Goal: Task Accomplishment & Management: Manage account settings

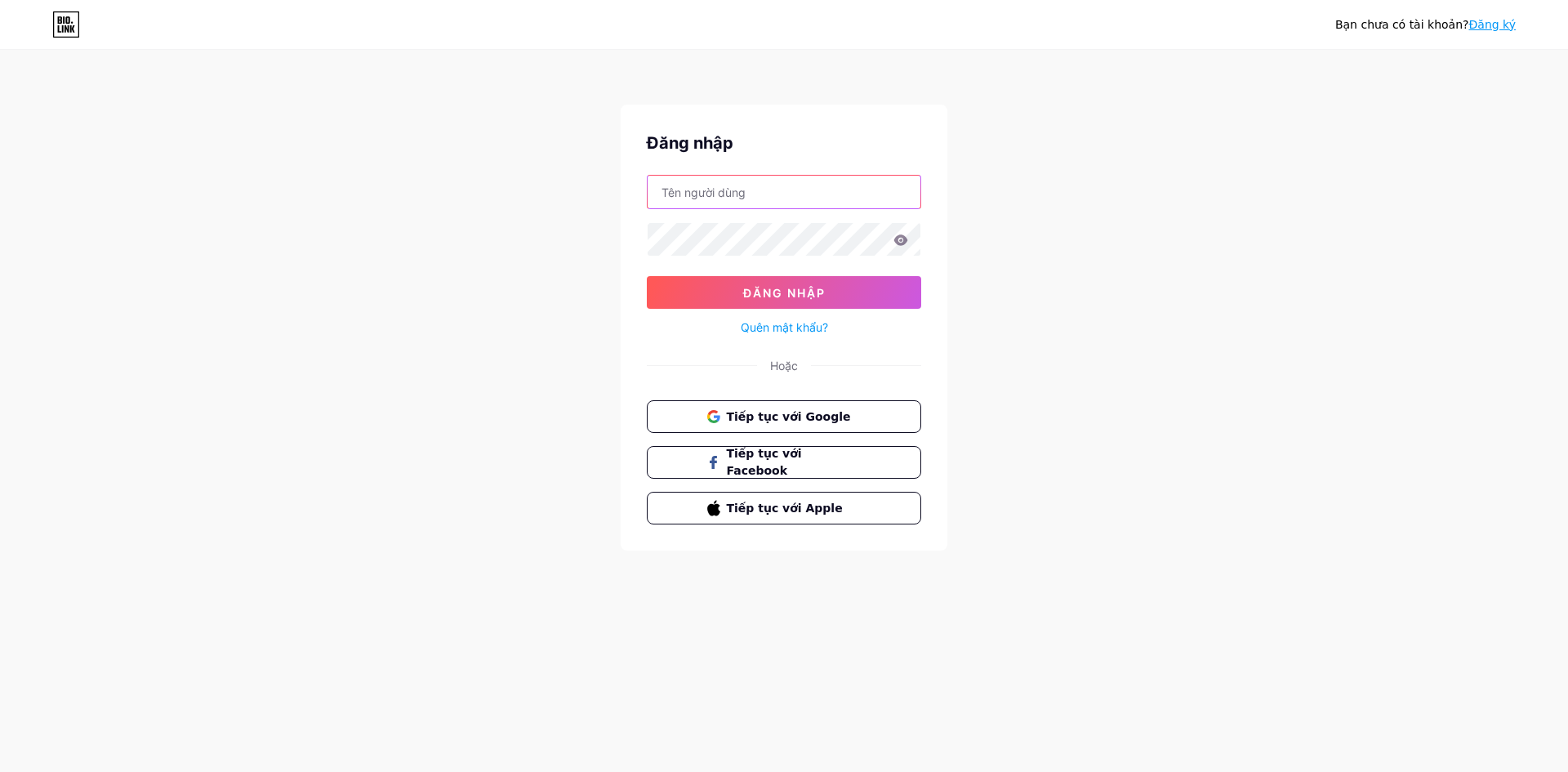
click at [763, 189] on input "text" at bounding box center [784, 191] width 273 height 33
type input "[EMAIL_ADDRESS][DOMAIN_NAME]"
click at [780, 405] on button "Tiếp tục với Google" at bounding box center [784, 417] width 279 height 34
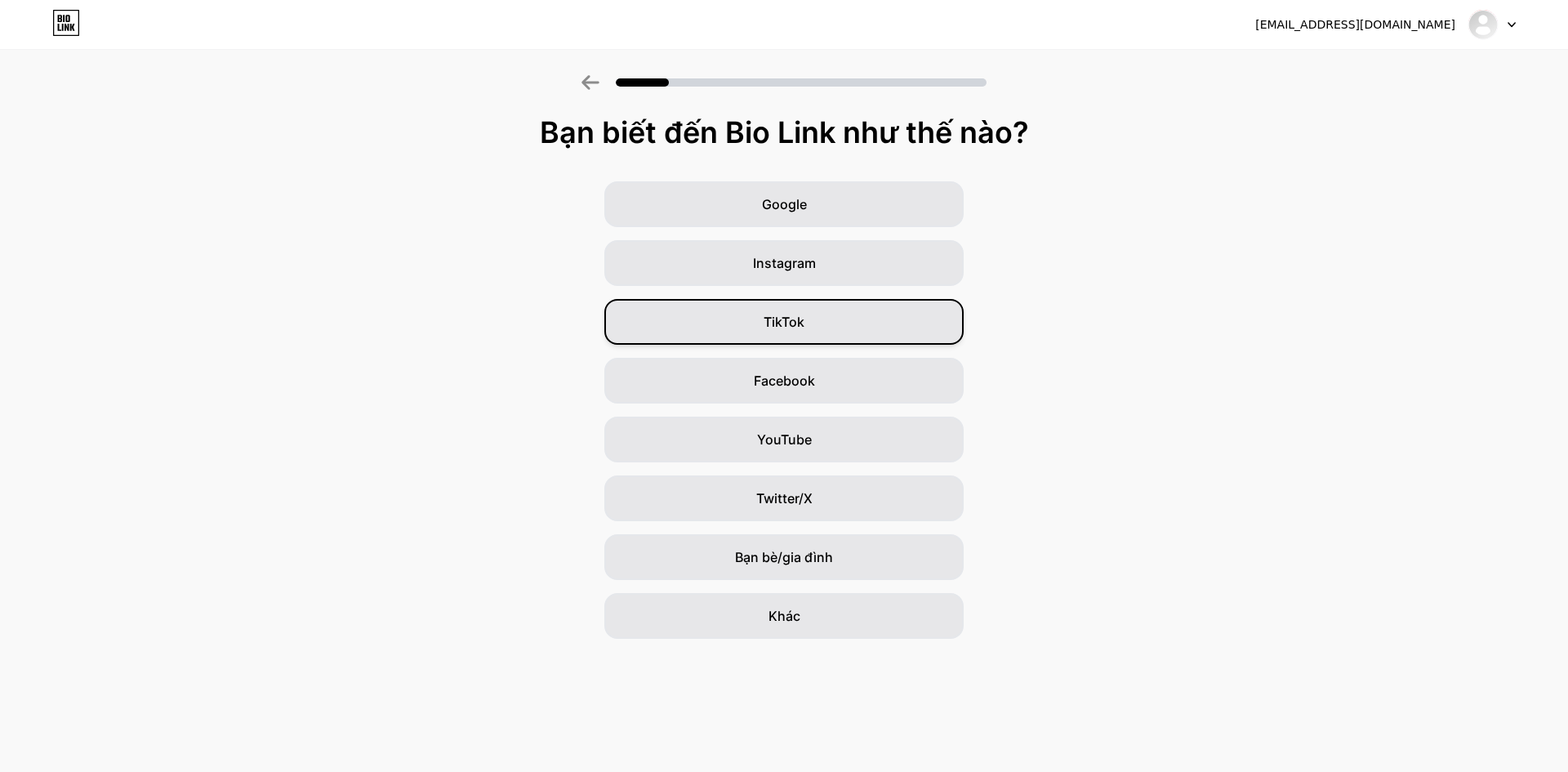
click at [848, 322] on div "TikTok" at bounding box center [784, 322] width 359 height 46
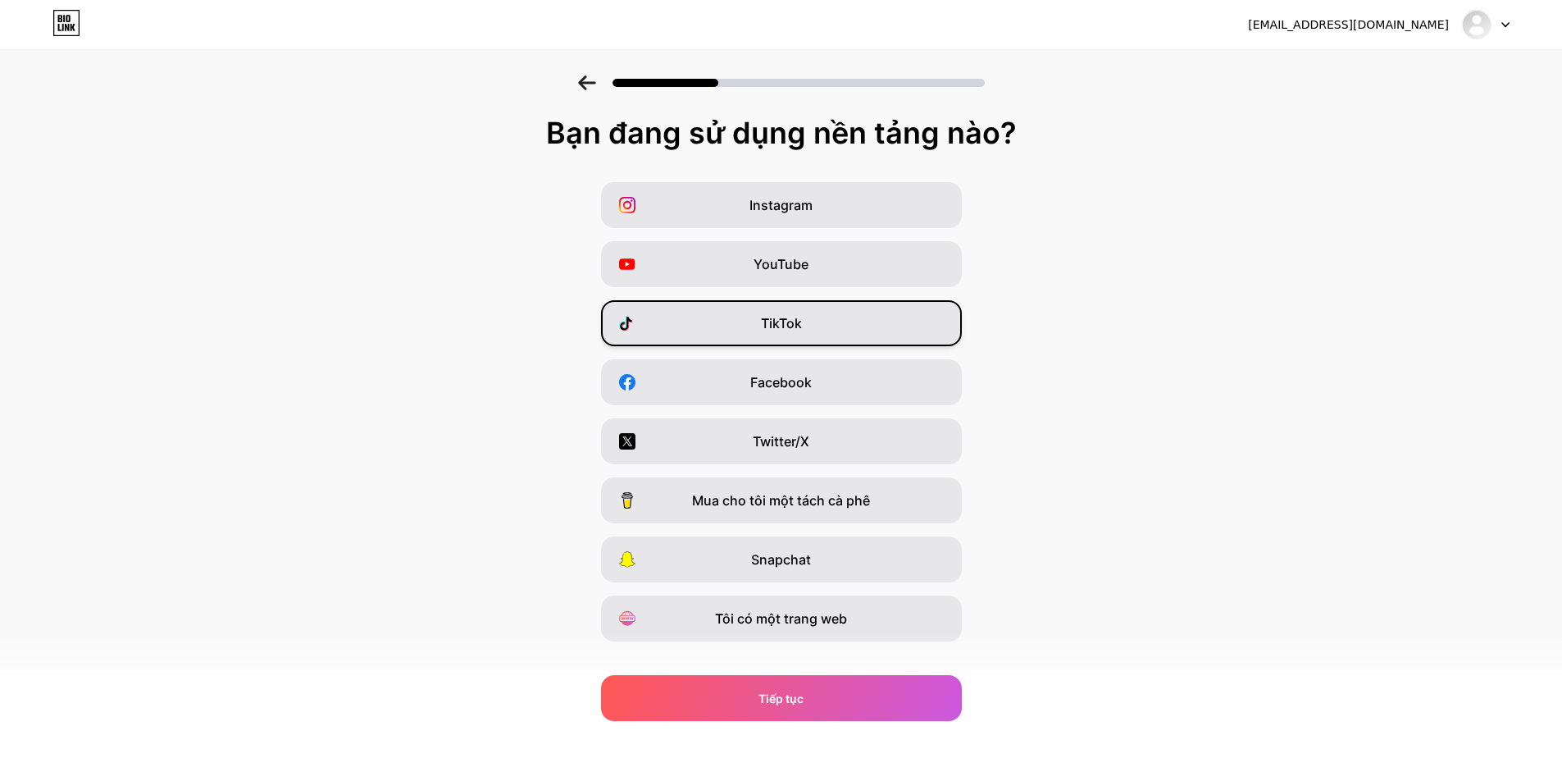
click at [761, 327] on div "TikTok" at bounding box center [781, 323] width 361 height 46
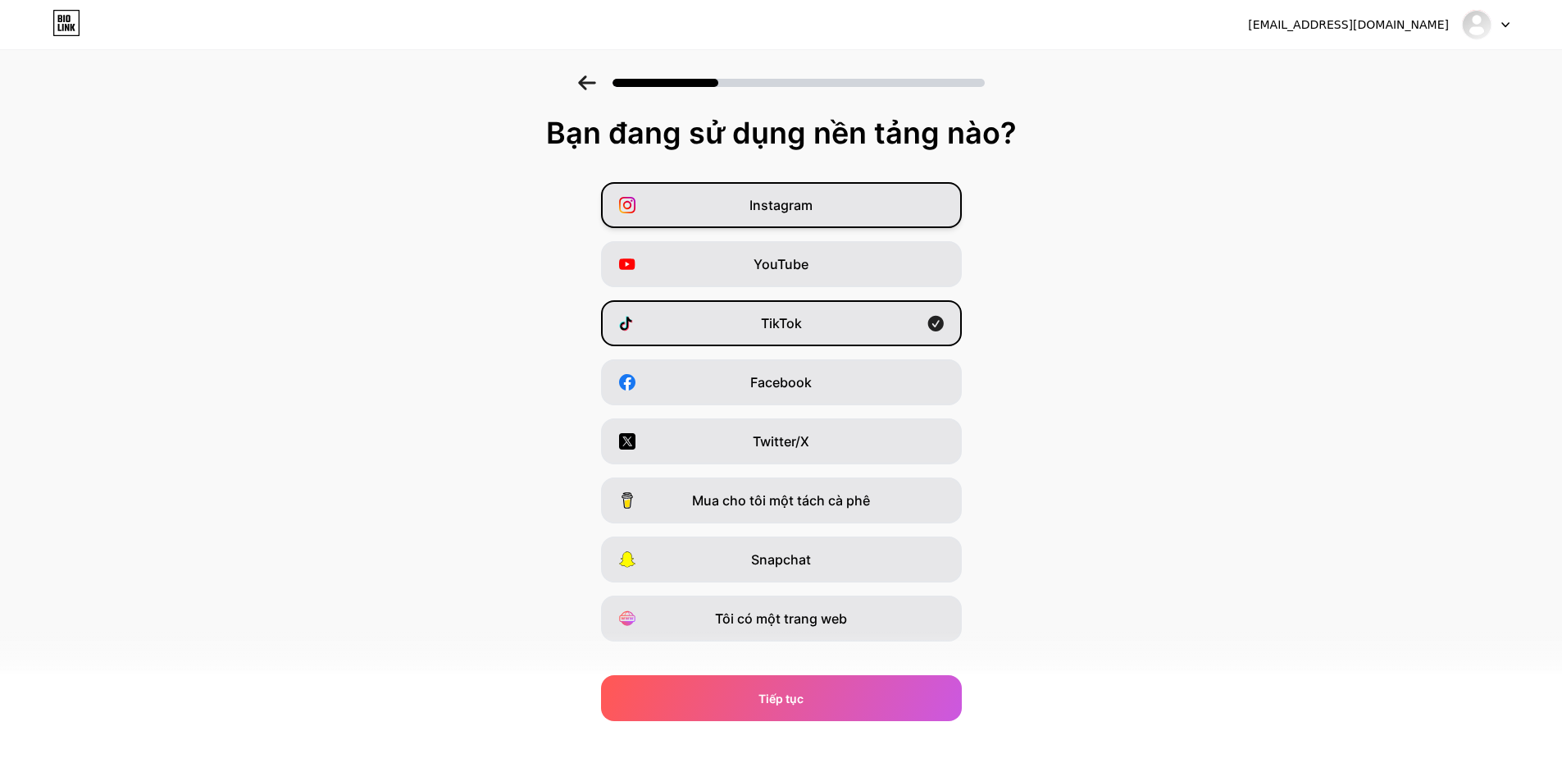
click at [810, 199] on font "Instagram" at bounding box center [781, 205] width 63 height 16
click at [813, 198] on font "Instagram" at bounding box center [781, 205] width 63 height 16
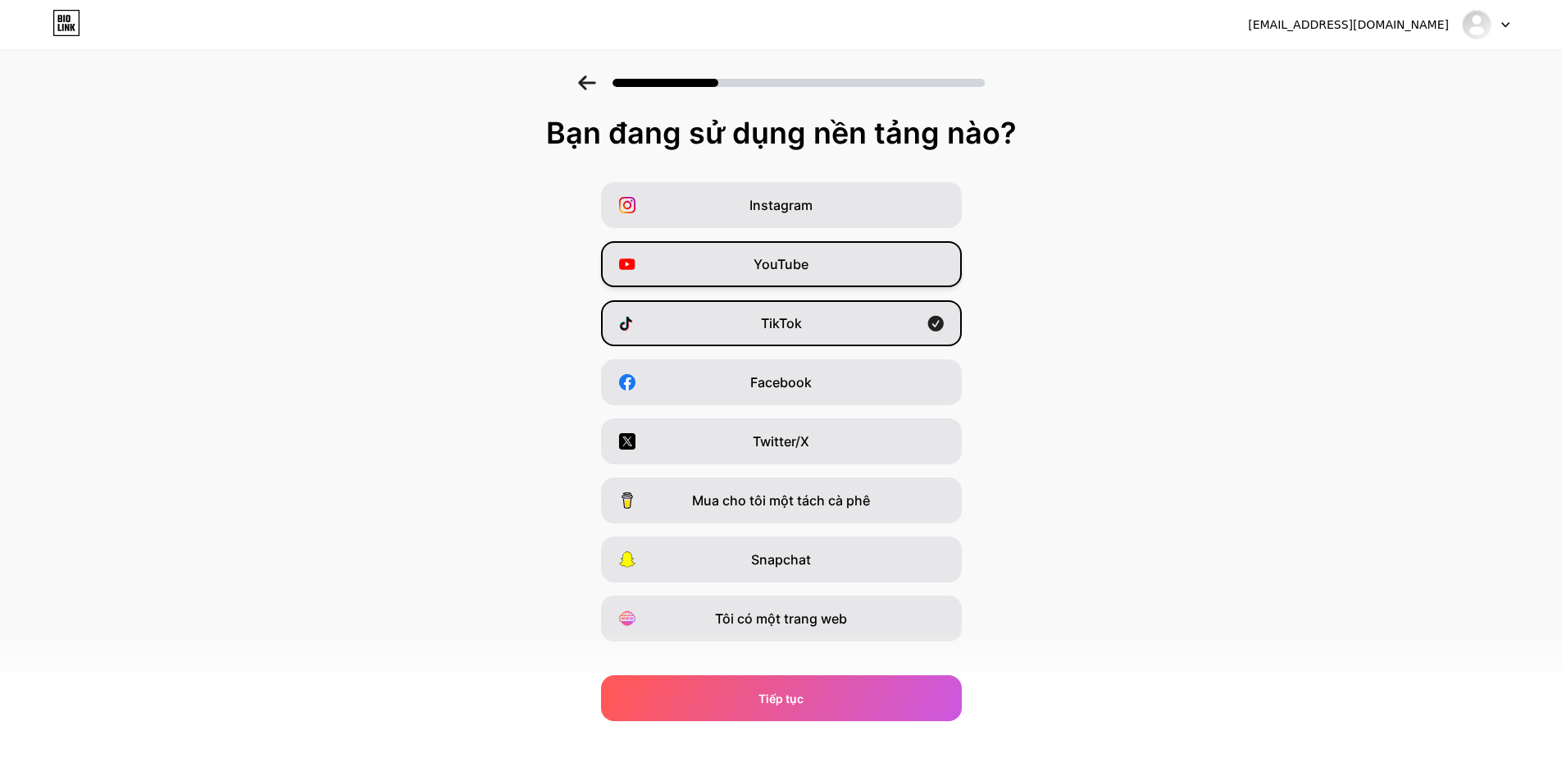
click at [815, 254] on div "YouTube" at bounding box center [781, 264] width 361 height 46
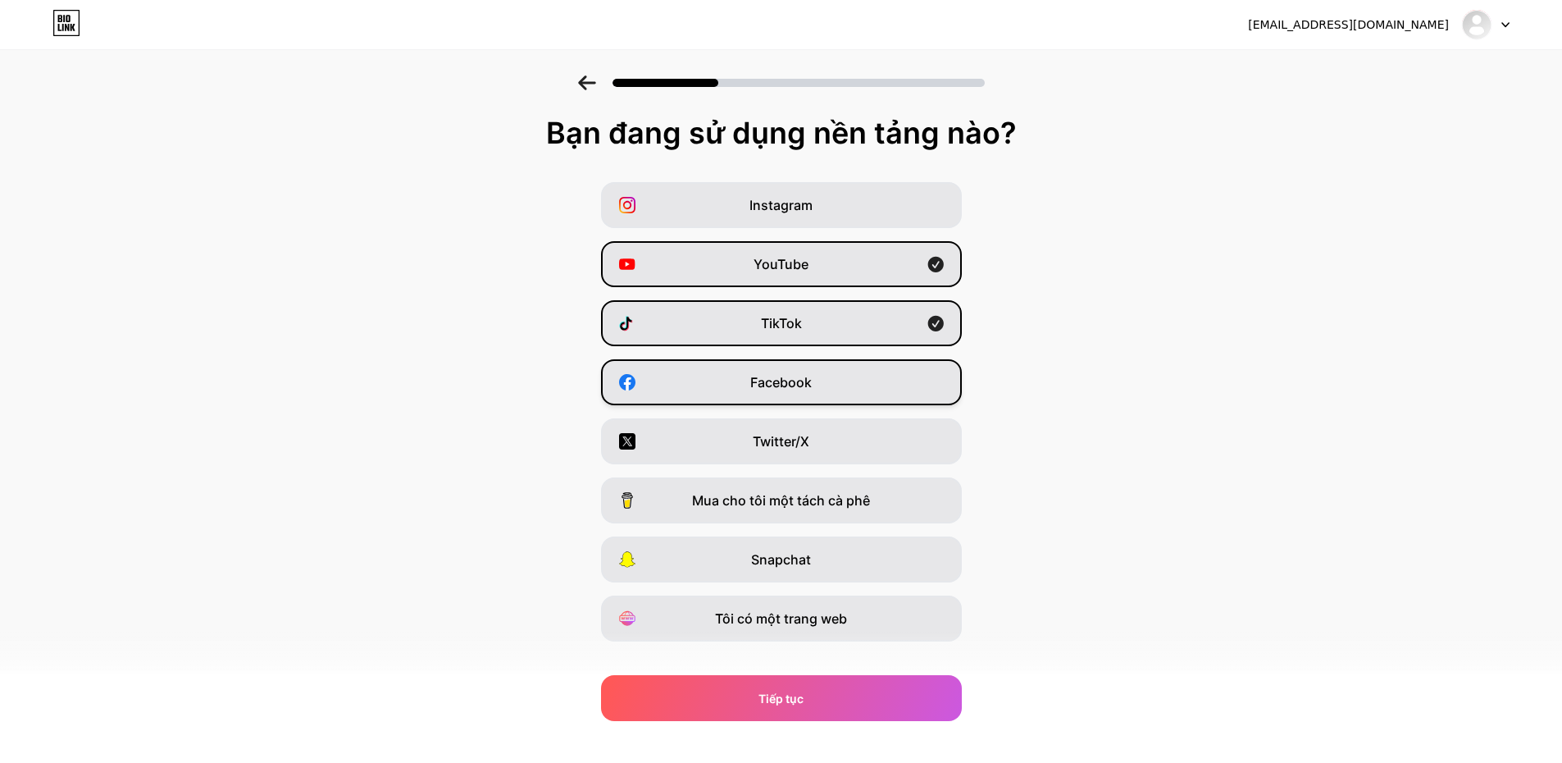
click at [789, 387] on font "Facebook" at bounding box center [781, 382] width 62 height 16
click at [790, 442] on font "Twitter/X" at bounding box center [781, 441] width 57 height 16
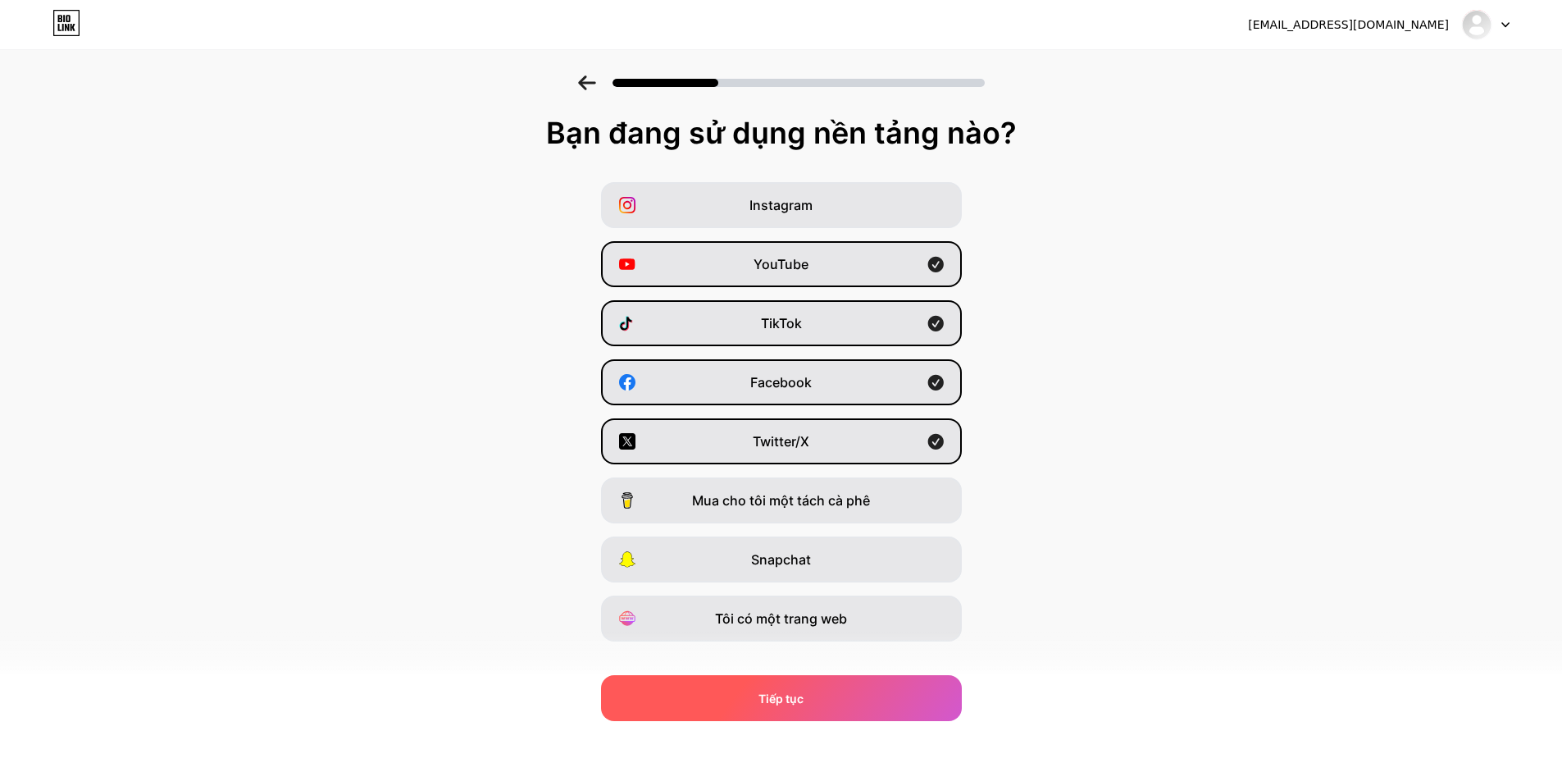
click at [813, 676] on div "Tiếp tục" at bounding box center [781, 698] width 361 height 46
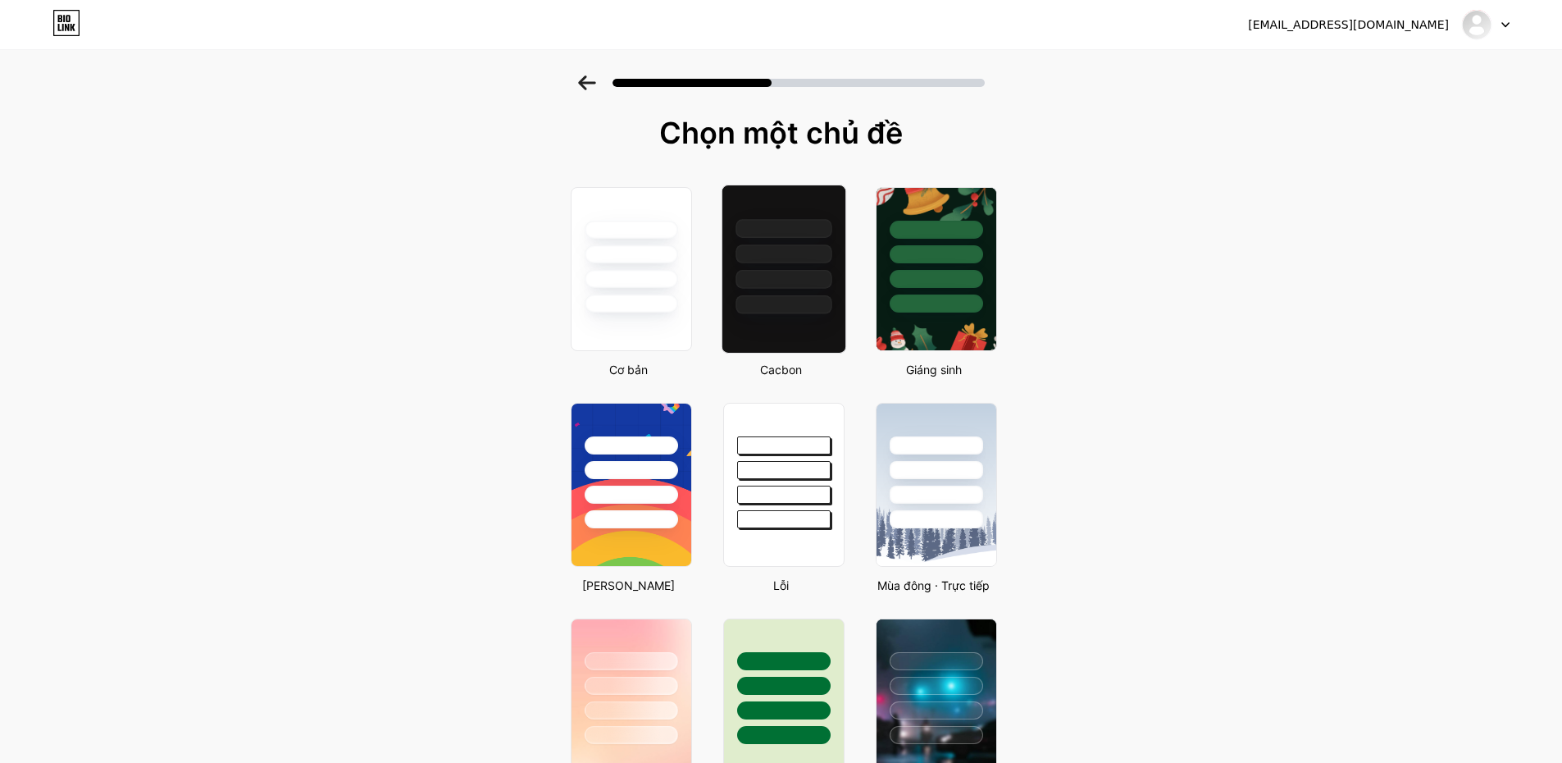
click at [795, 303] on div at bounding box center [784, 304] width 96 height 19
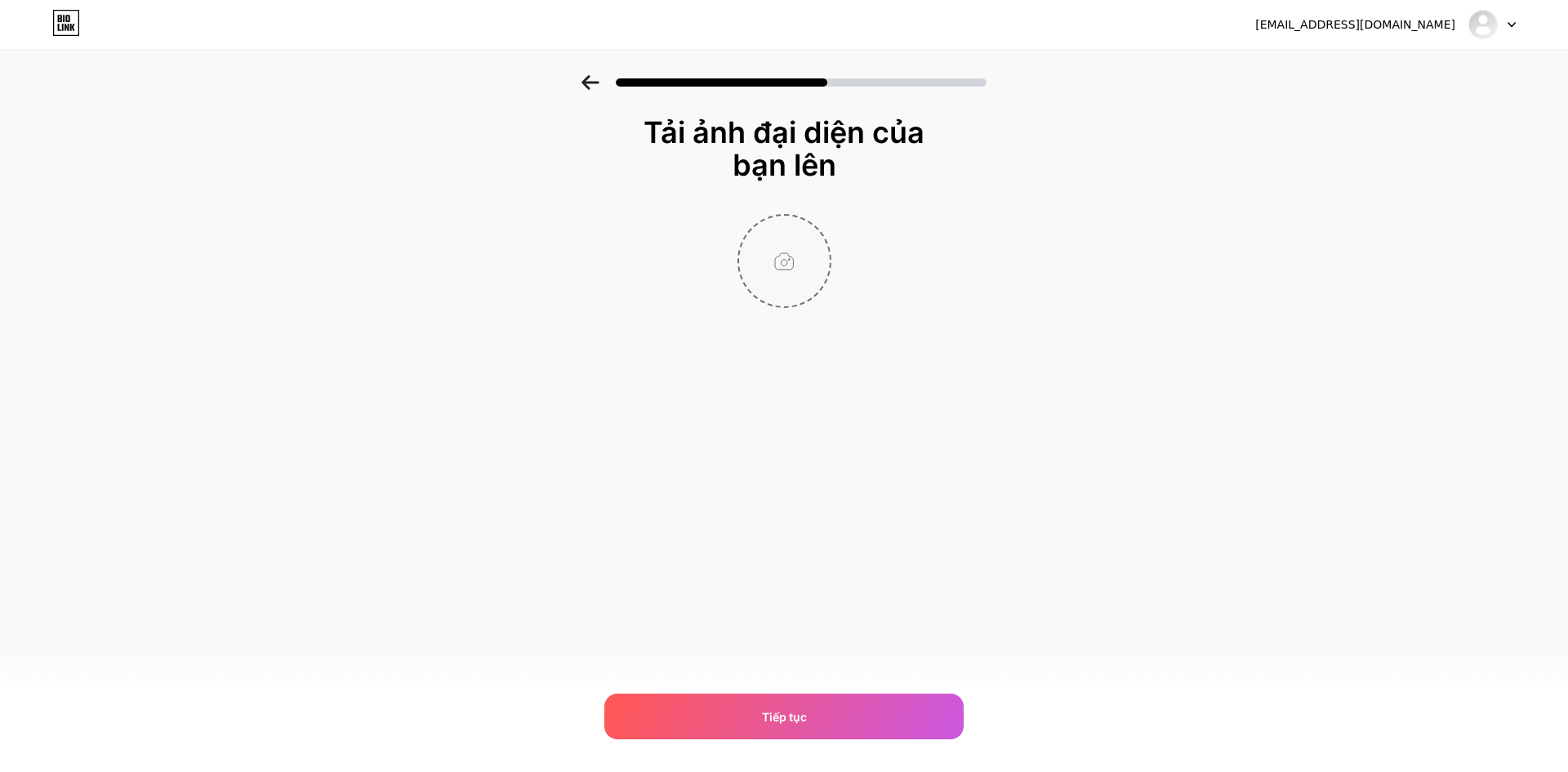
click at [780, 268] on input "file" at bounding box center [784, 261] width 91 height 91
type input "C:\fakepath\logo_COP_Activity_US.png"
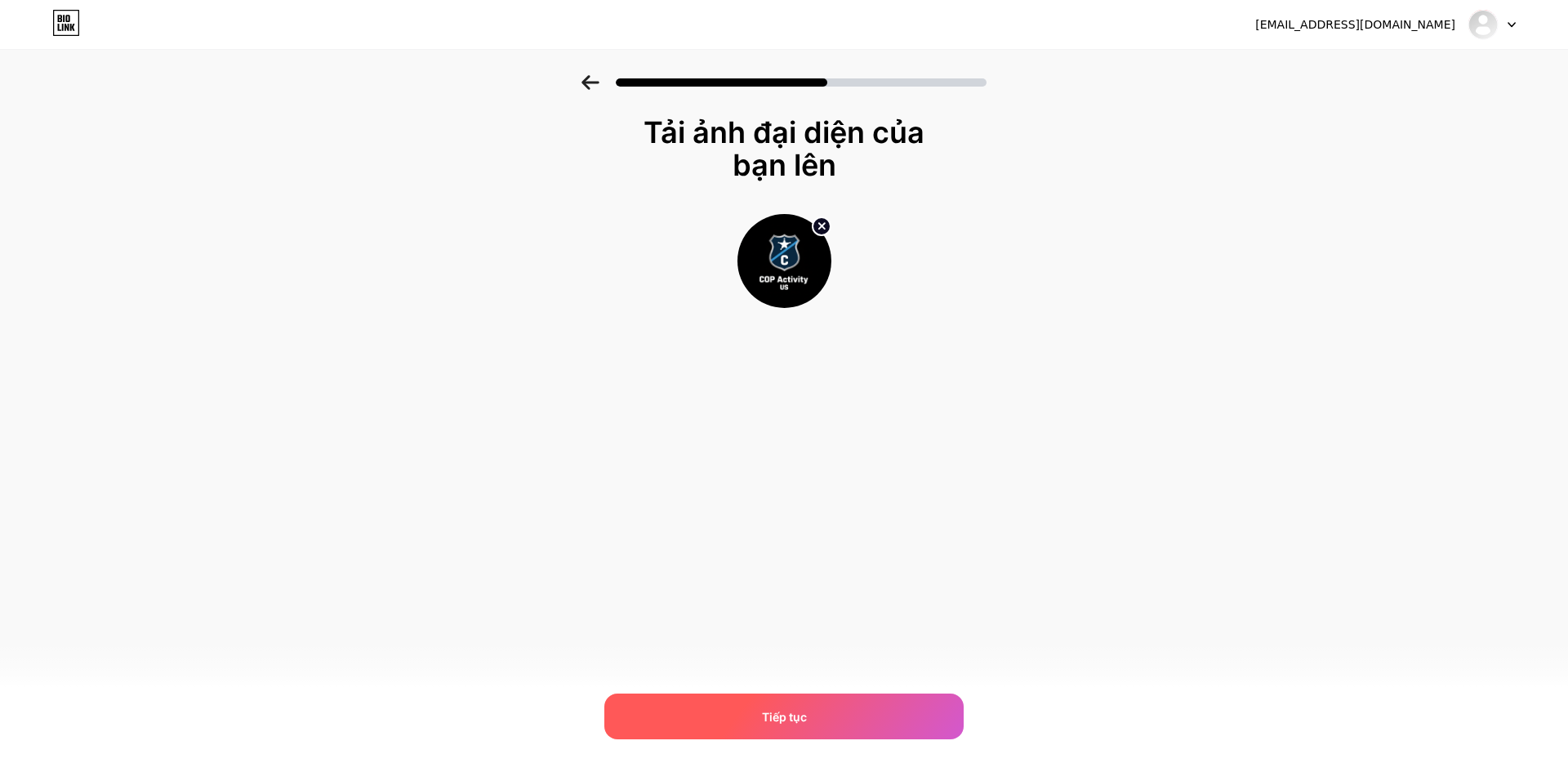
click at [819, 709] on div "Tiếp tục" at bounding box center [784, 716] width 359 height 46
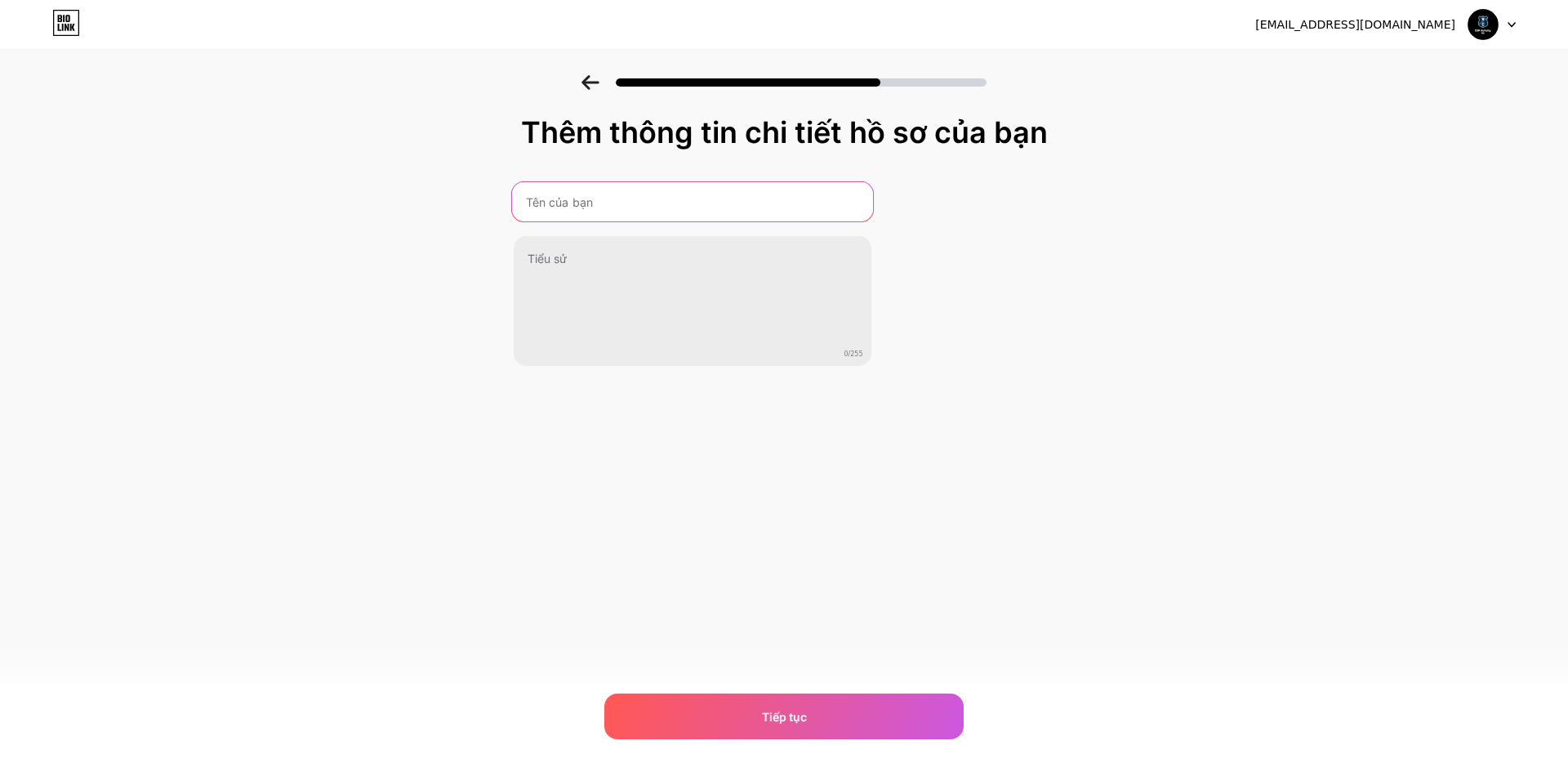
click at [635, 211] on input "text" at bounding box center [691, 201] width 361 height 39
click at [711, 204] on input "text" at bounding box center [691, 201] width 361 height 39
paste input "Cop Activity – US"
type input "Cop Activity – US"
click at [1096, 297] on div "Thêm thông tin chi tiết hồ sơ của bạn Cop Activity – US 0/255 Tiếp tục Lỗi" at bounding box center [784, 261] width 1568 height 374
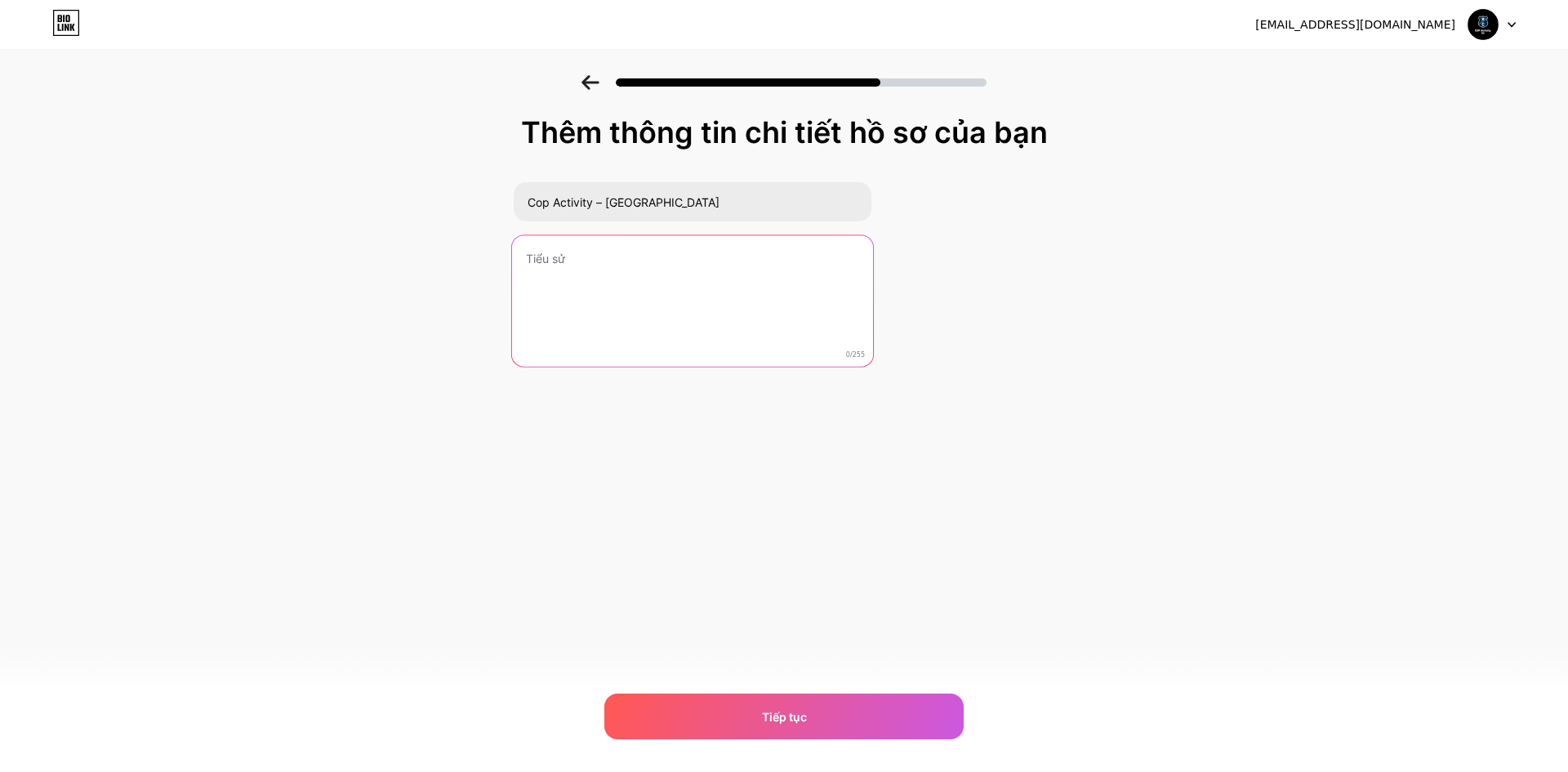
click at [646, 282] on textarea at bounding box center [691, 302] width 361 height 133
paste textarea "Welcome to Cop Activity – US – your go-to destination for real police encounter…"
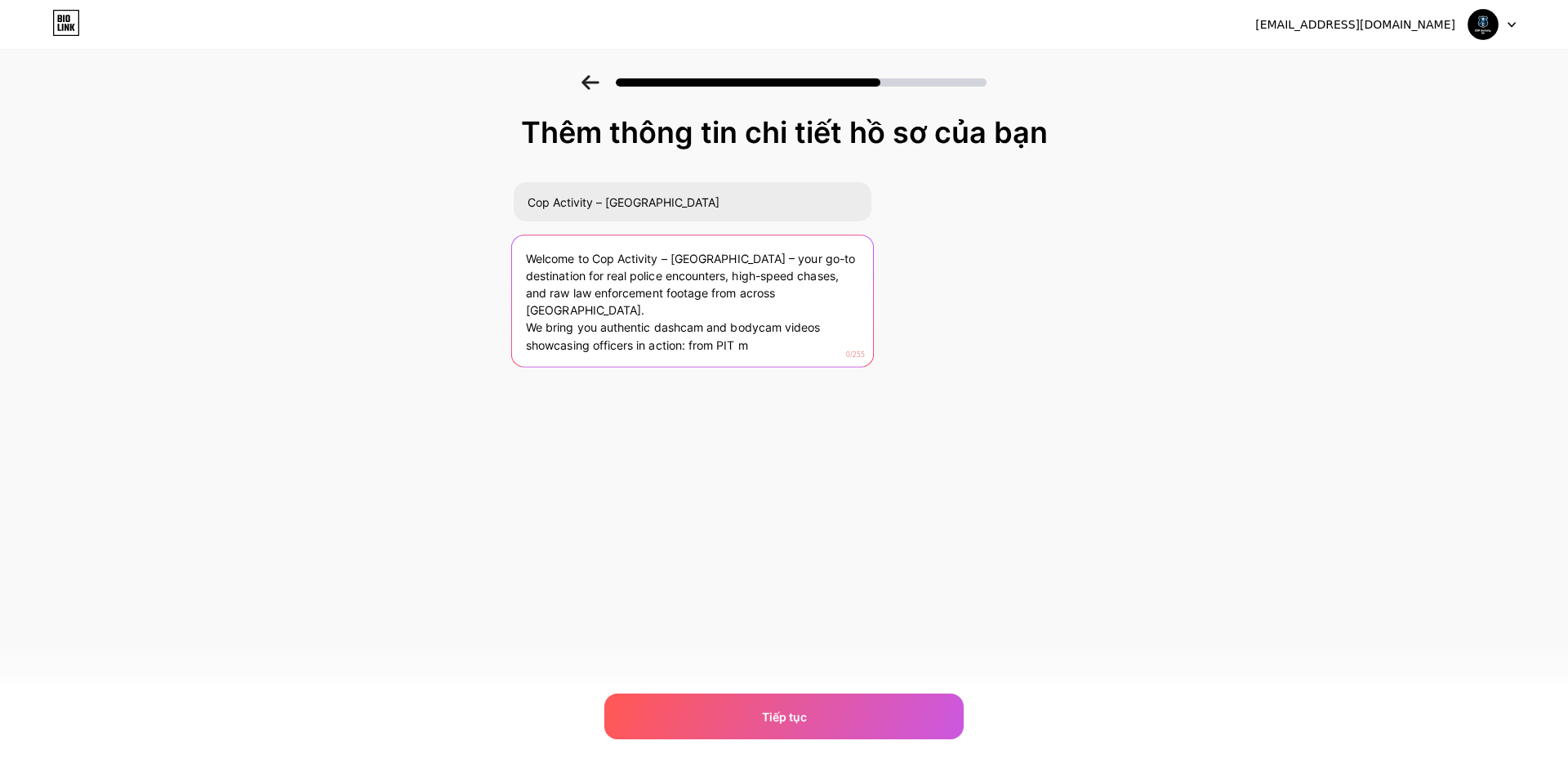
drag, startPoint x: 776, startPoint y: 330, endPoint x: 491, endPoint y: 255, distance: 294.7
click at [491, 255] on div "Thêm thông tin chi tiết hồ sơ của bạn Cop Activity – US Welcome to Cop Activity…" at bounding box center [784, 261] width 1568 height 374
drag, startPoint x: 759, startPoint y: 334, endPoint x: 477, endPoint y: 247, distance: 295.1
click at [477, 247] on div "Thêm thông tin chi tiết hồ sơ của bạn Cop Activity – US Welcome to Cop Activity…" at bounding box center [784, 261] width 1568 height 374
paste textarea
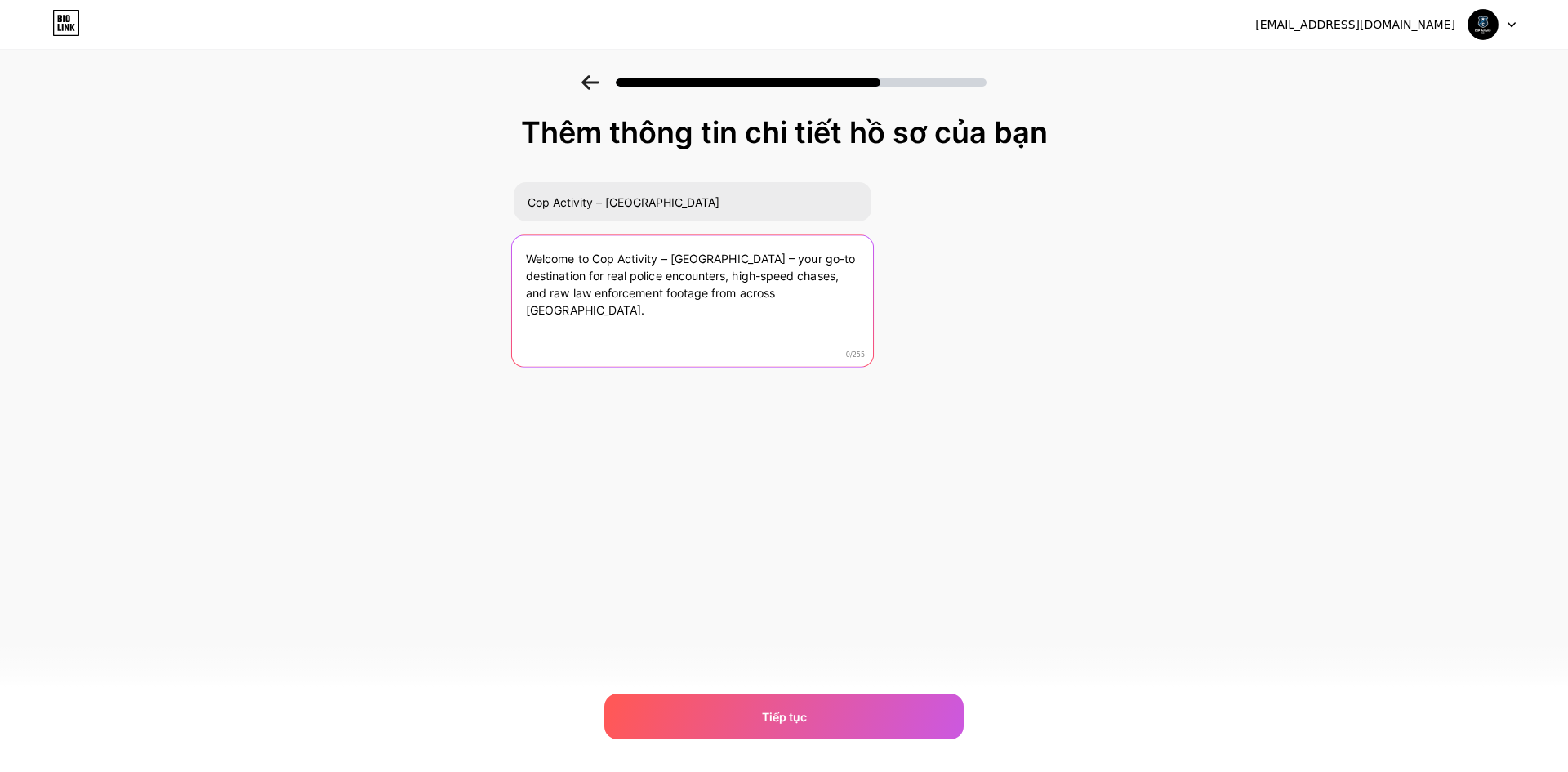
type textarea "Welcome to Cop Activity – US – your go-to destination for real police encounter…"
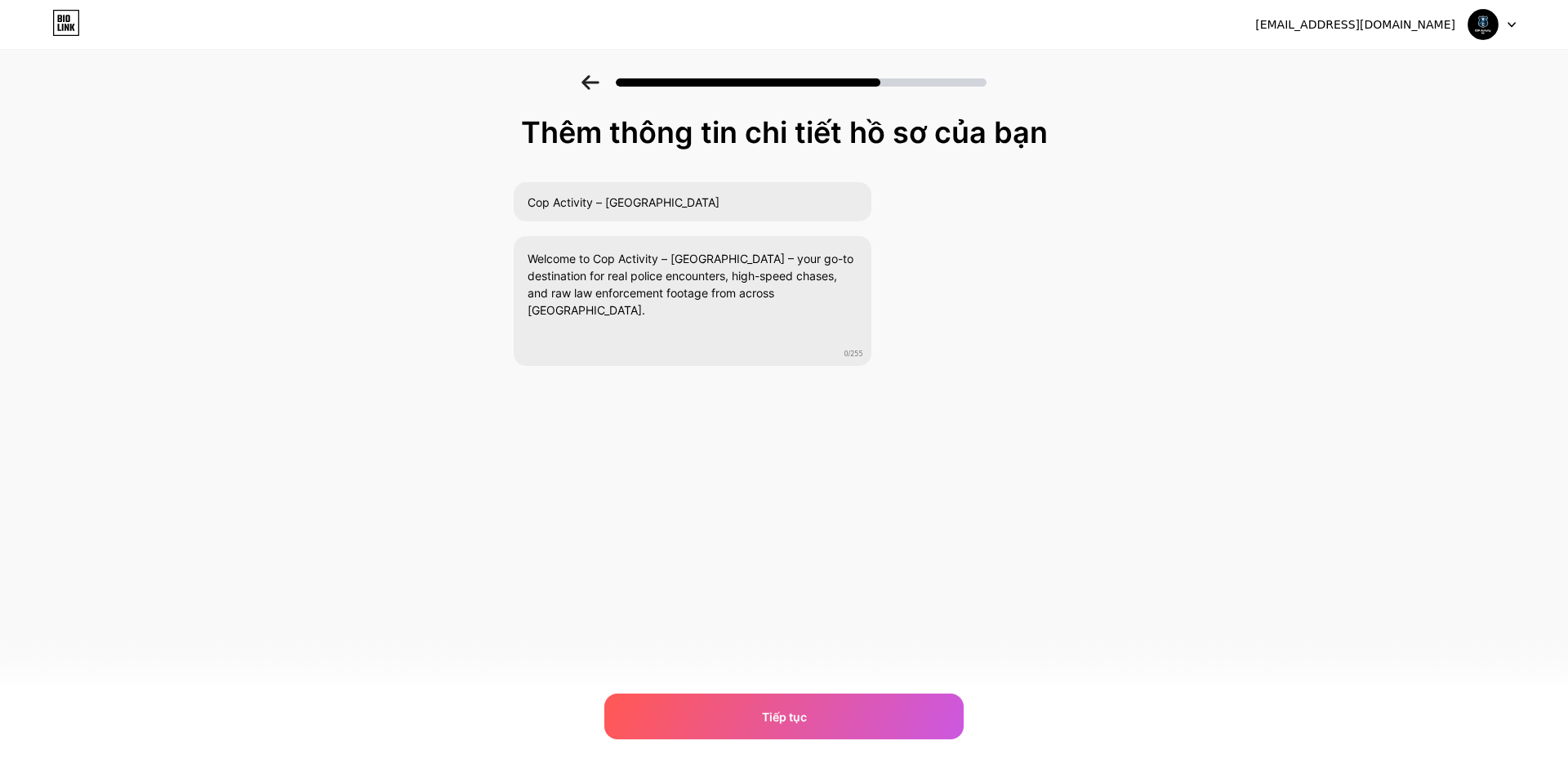
click at [1134, 394] on div "Thêm thông tin chi tiết hồ sơ của bạn Cop Activity – US Welcome to Cop Activity…" at bounding box center [784, 261] width 1568 height 374
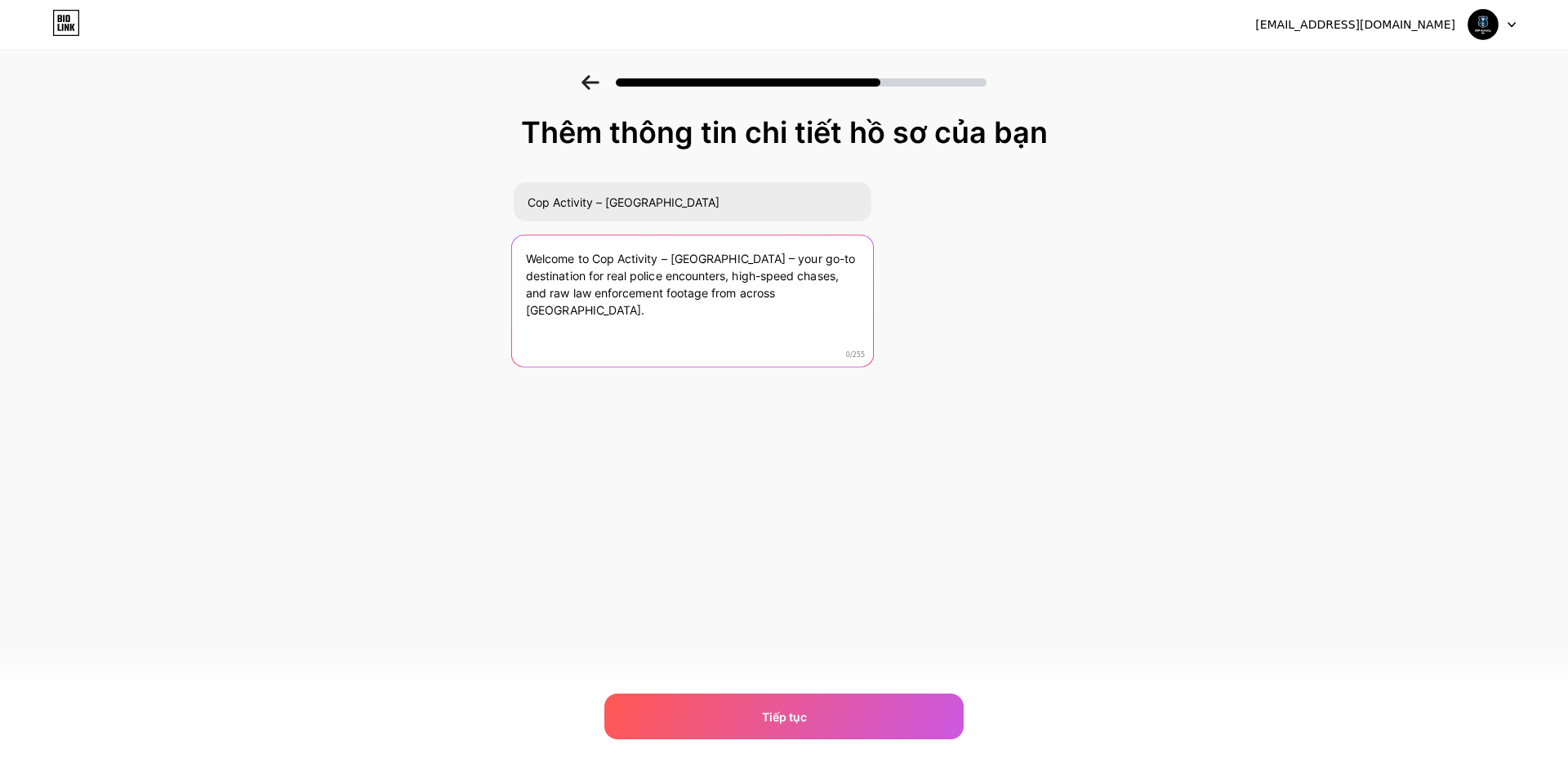
drag, startPoint x: 820, startPoint y: 302, endPoint x: 521, endPoint y: 254, distance: 302.8
click at [521, 254] on textarea "Welcome to Cop Activity – US – your go-to destination for real police encounter…" at bounding box center [691, 302] width 361 height 133
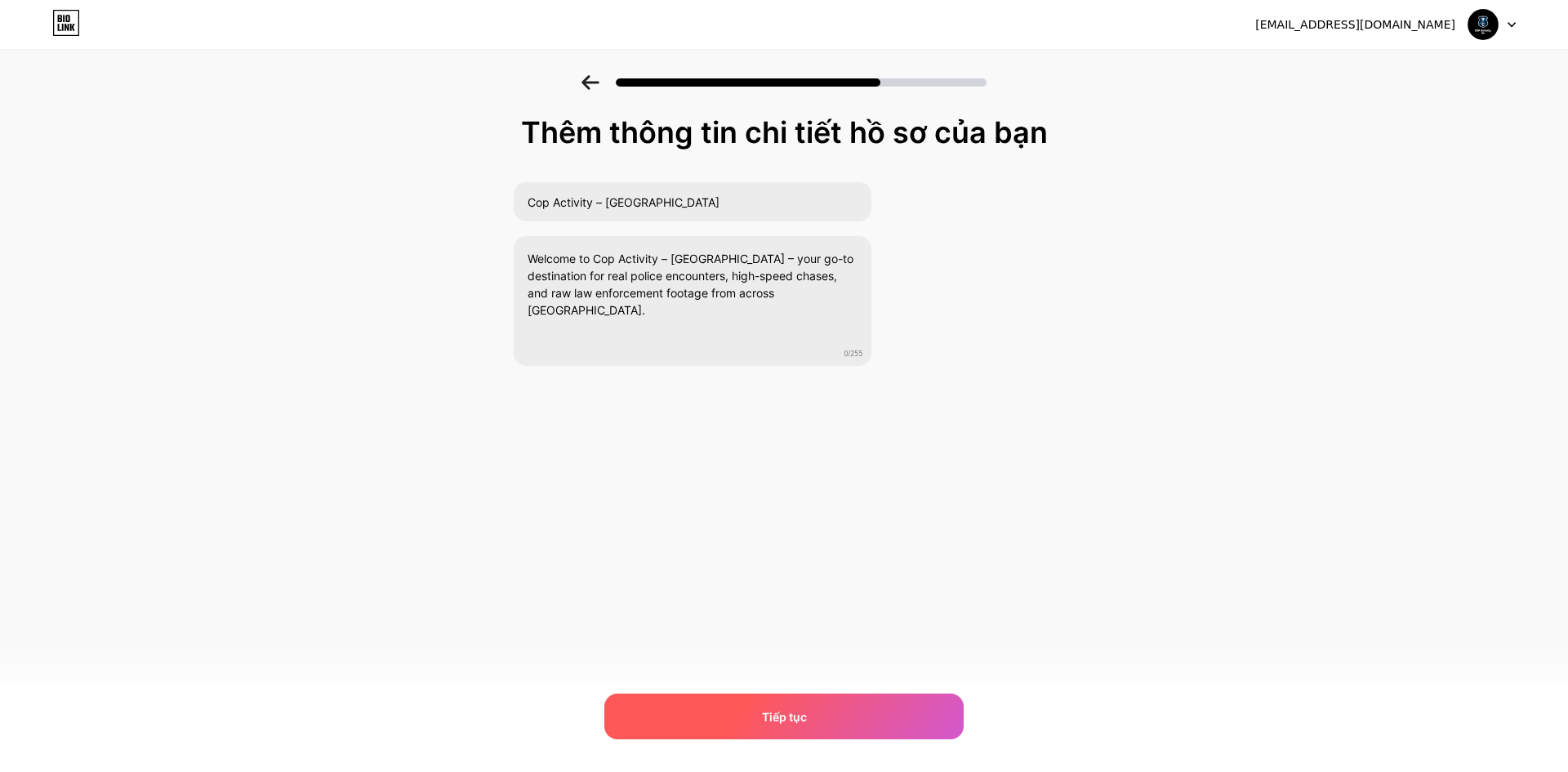
click at [822, 704] on div "Tiếp tục" at bounding box center [784, 716] width 359 height 46
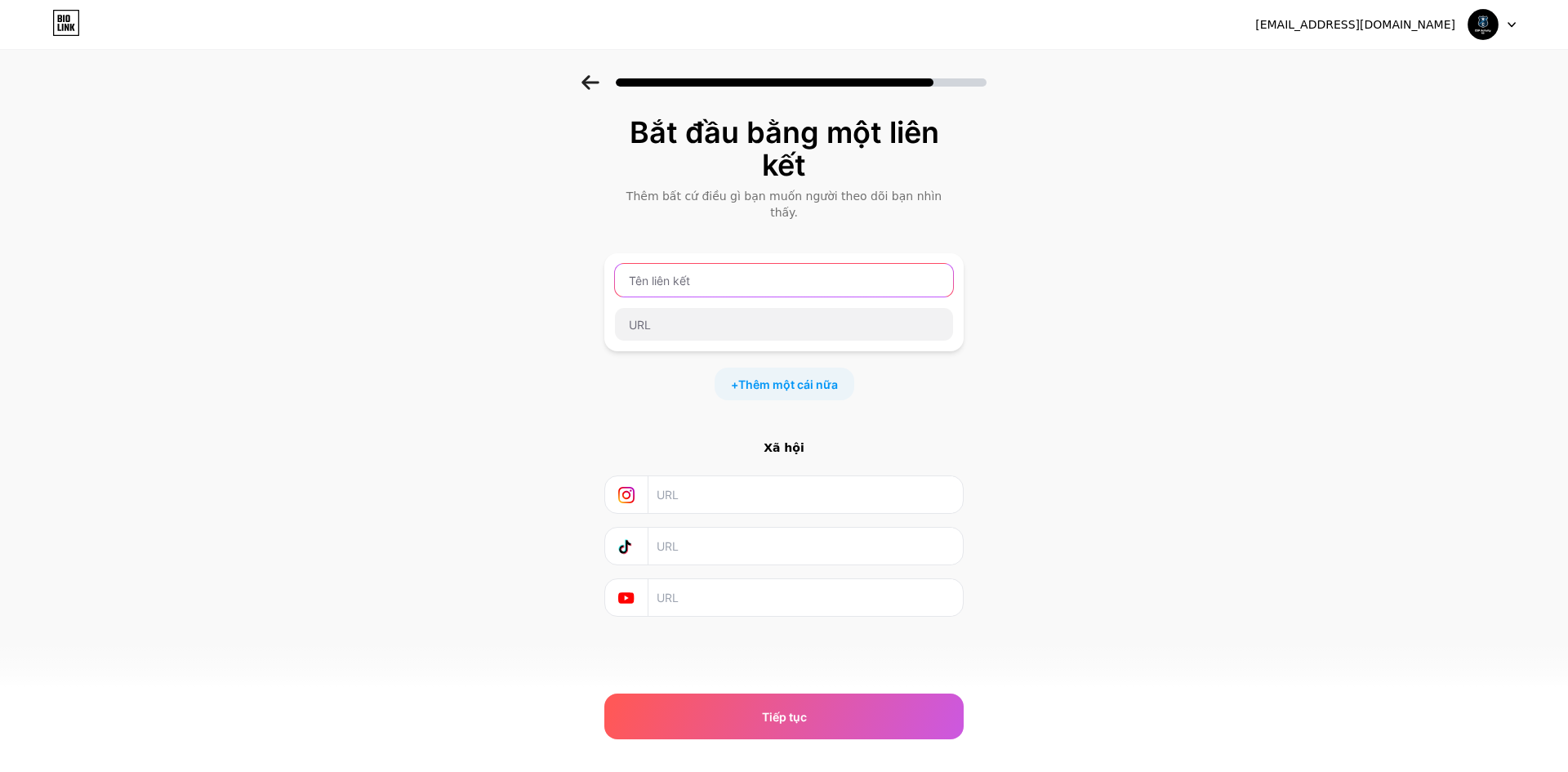
click at [678, 267] on input "text" at bounding box center [784, 280] width 338 height 33
click at [738, 264] on input "text" at bounding box center [784, 280] width 338 height 33
click at [788, 264] on input "text" at bounding box center [784, 280] width 338 height 33
click at [892, 264] on input "text" at bounding box center [784, 280] width 338 height 33
paste input "Cop Activity – US"
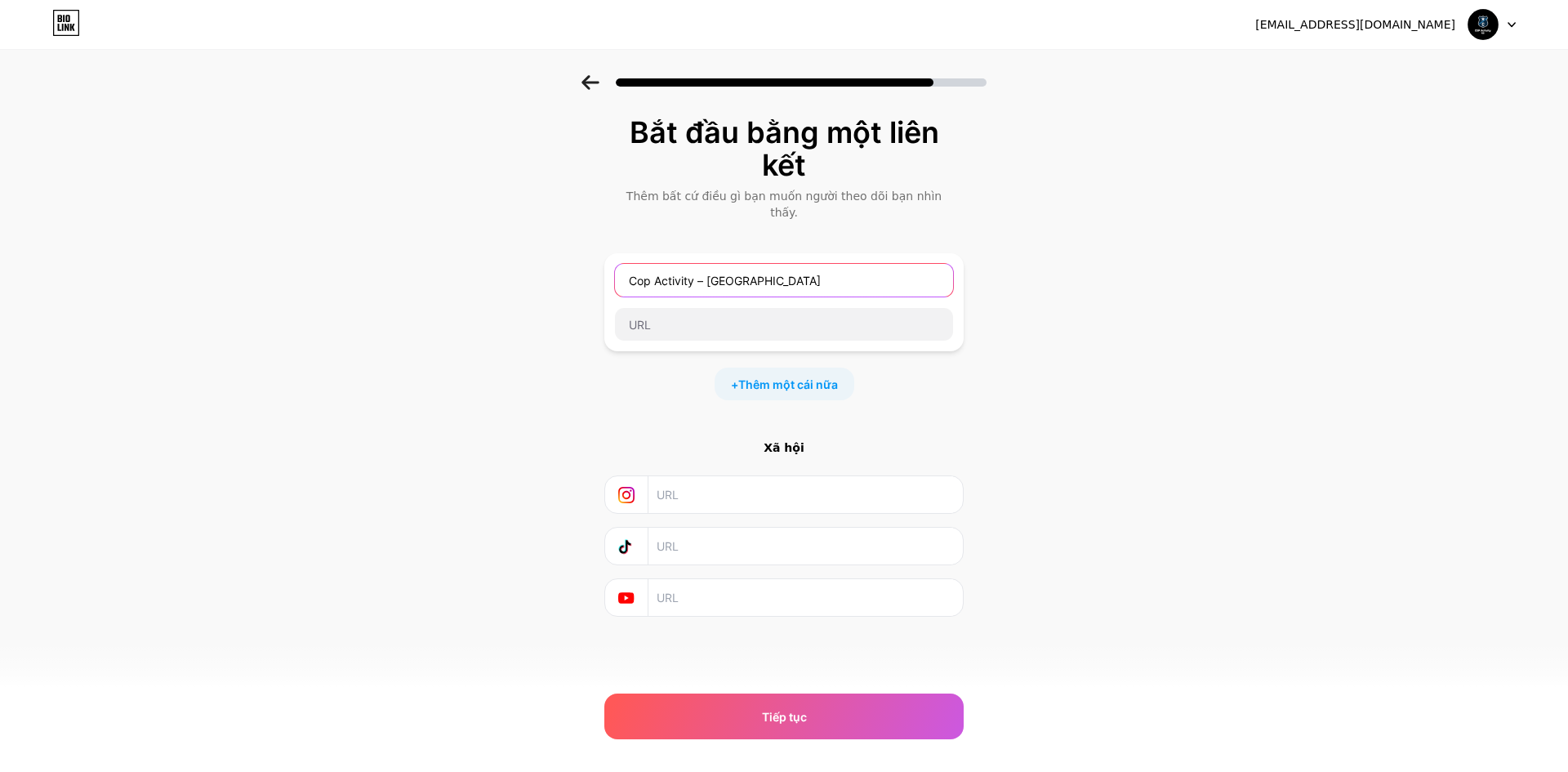
type input "Cop Activity – US"
click at [1332, 252] on div "Bắt đầu bằng một liên kết Thêm bất cứ điều gì bạn muốn người theo dõi bạn nhìn …" at bounding box center [784, 386] width 1568 height 624
click at [658, 308] on input "text" at bounding box center [784, 324] width 338 height 33
paste input "Cop Activity – US"
type input "Cop Activity – US"
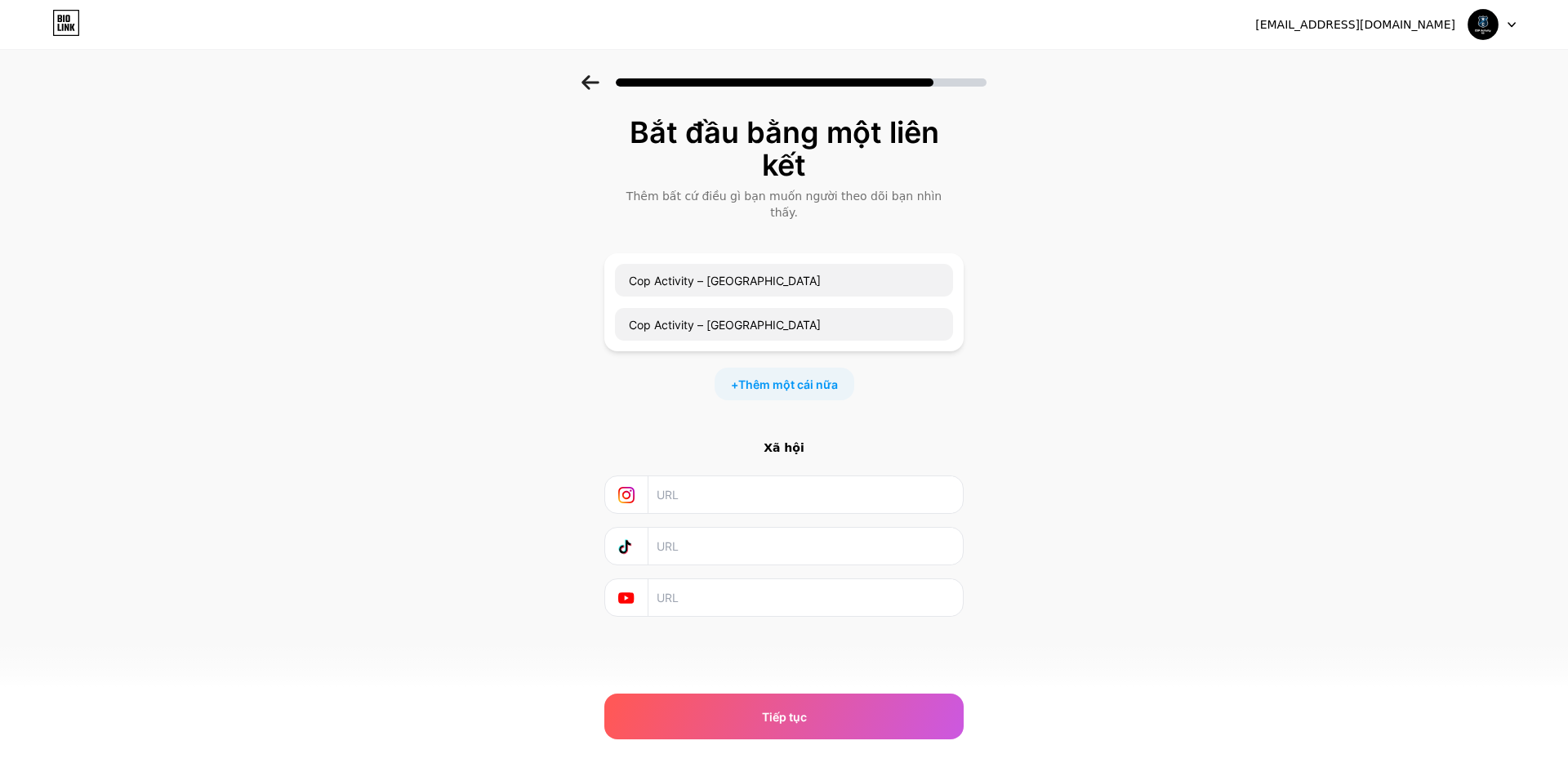
click at [1093, 261] on div "Bắt đầu bằng một liên kết Thêm bất cứ điều gì bạn muốn người theo dõi bạn nhìn …" at bounding box center [784, 386] width 1568 height 624
drag, startPoint x: 754, startPoint y: 302, endPoint x: 548, endPoint y: 321, distance: 206.9
click at [548, 321] on div "Bắt đầu bằng một liên kết Thêm bất cứ điều gì bạn muốn người theo dõi bạn nhìn …" at bounding box center [784, 386] width 1568 height 624
click at [529, 361] on div "Bắt đầu bằng một liên kết Thêm bất cứ điều gì bạn muốn người theo dõi bạn nhìn …" at bounding box center [784, 386] width 1568 height 624
click at [693, 480] on input "text" at bounding box center [804, 494] width 297 height 37
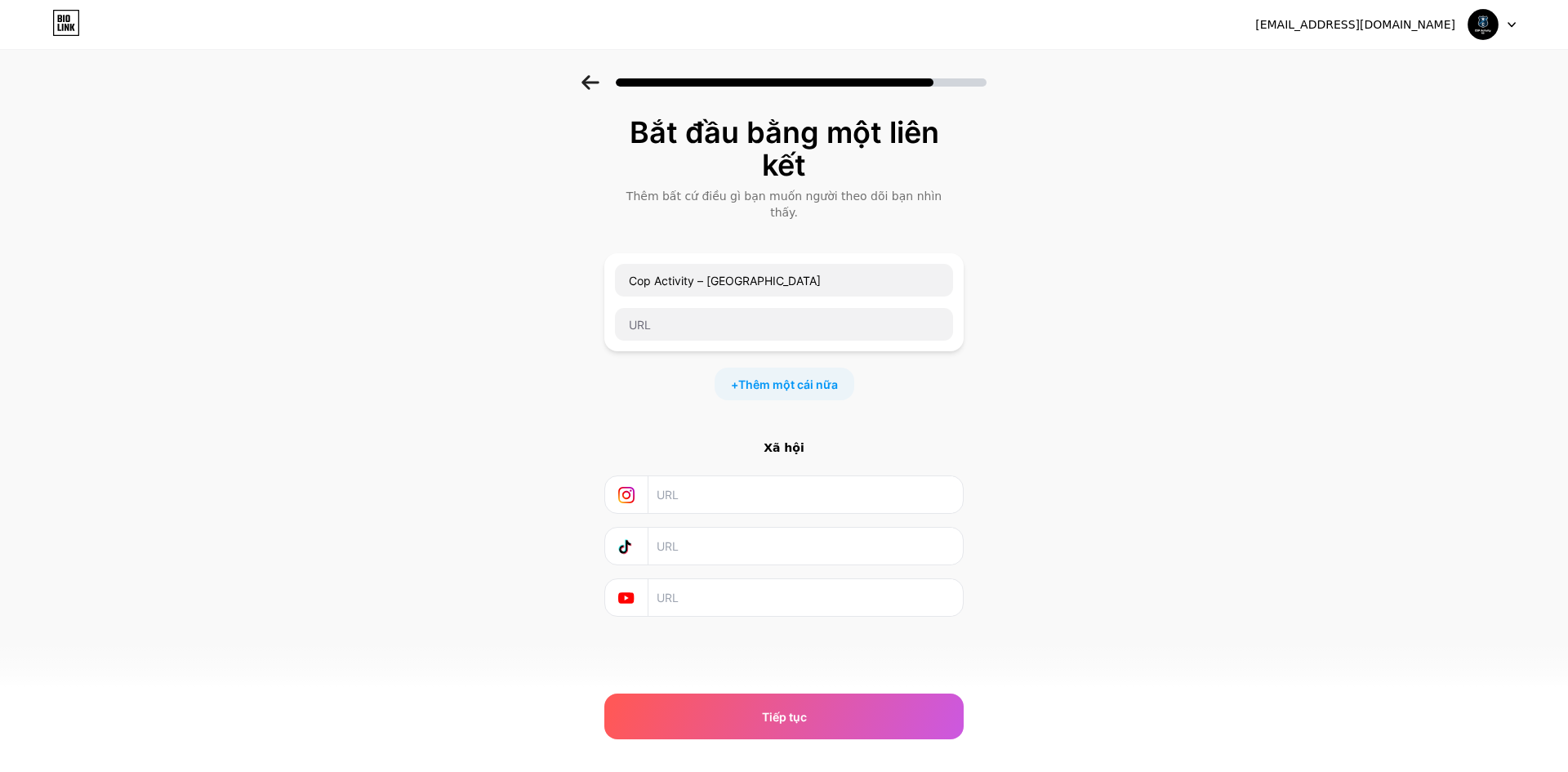
click at [626, 487] on icon at bounding box center [626, 495] width 16 height 16
click at [696, 528] on input "text" at bounding box center [804, 546] width 297 height 37
click at [745, 541] on input "text" at bounding box center [804, 546] width 297 height 37
drag, startPoint x: 759, startPoint y: 259, endPoint x: 515, endPoint y: 274, distance: 244.5
click at [515, 274] on div "Bắt đầu bằng một liên kết Thêm bất cứ điều gì bạn muốn người theo dõi bạn nhìn …" at bounding box center [784, 386] width 1568 height 624
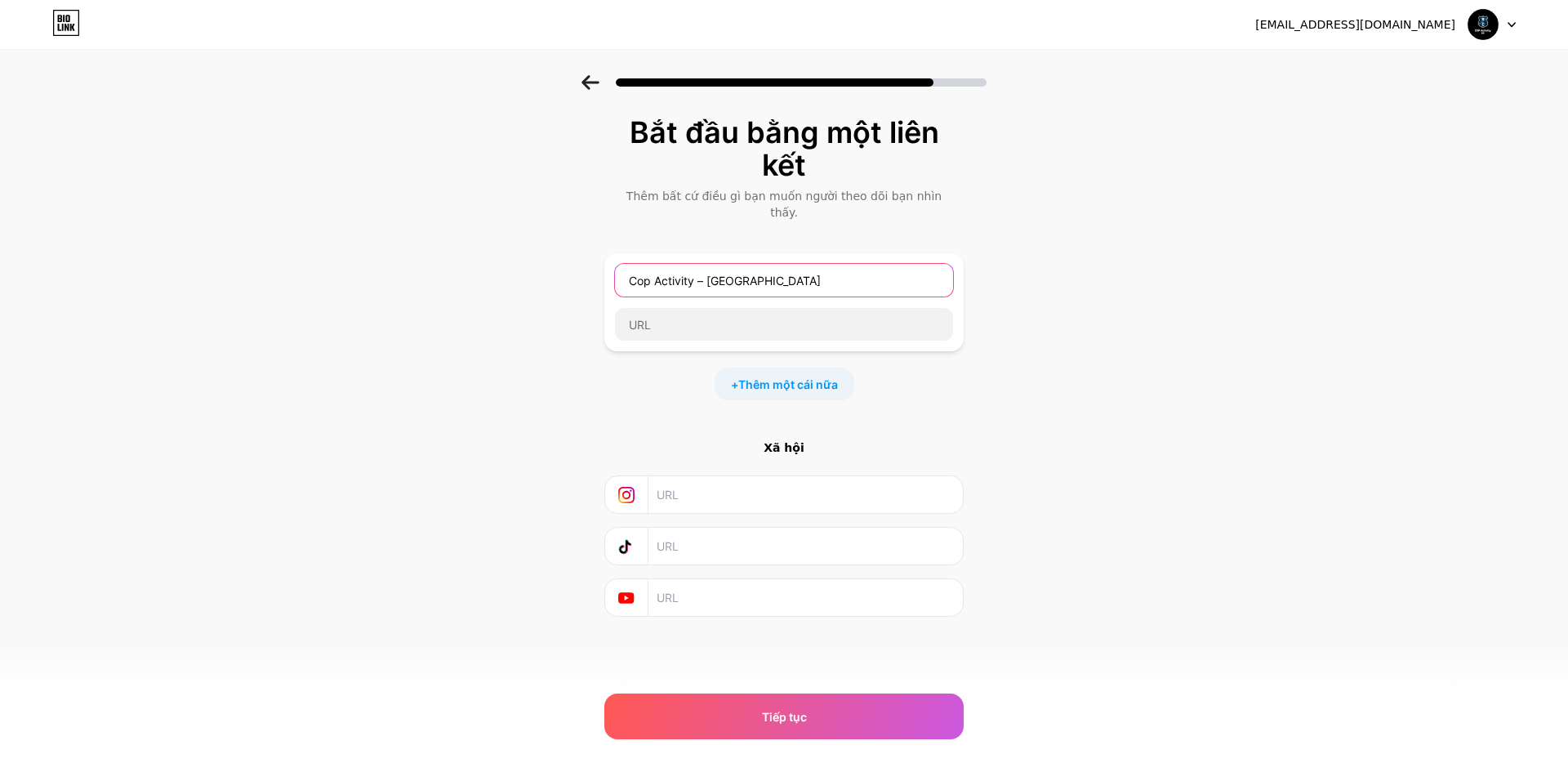
click at [744, 264] on input "Cop Activity – US" at bounding box center [784, 280] width 338 height 33
click at [711, 538] on input "text" at bounding box center [804, 546] width 297 height 37
click at [723, 537] on input "text" at bounding box center [804, 546] width 297 height 37
paste input "Welcome to Cop Activity – US – your go-to destination for real police encounter…"
type input "Welcome to Cop Activity – US – your go-to destination for real police encounter…"
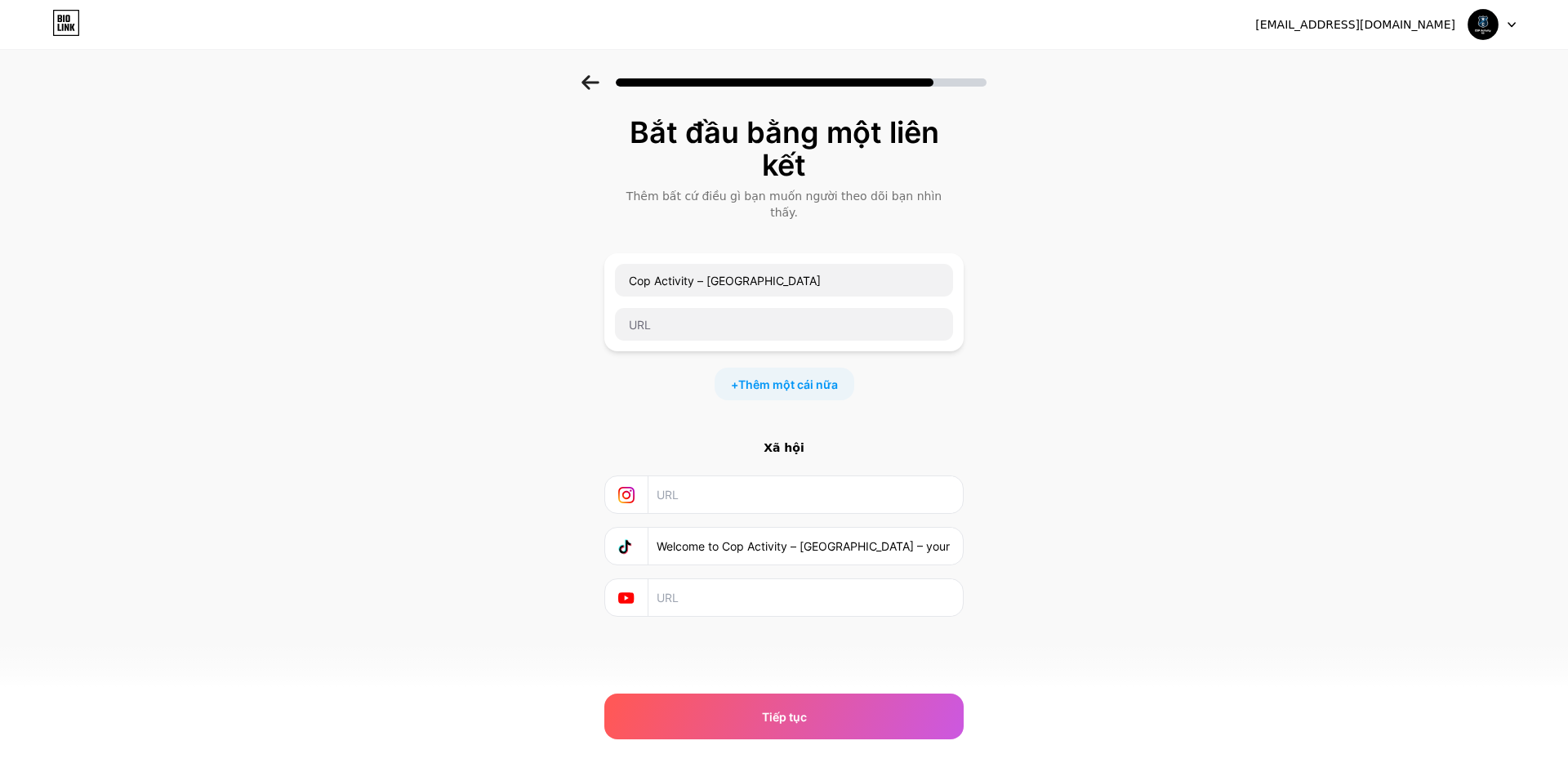
scroll to position [0, 602]
click at [820, 537] on input "Welcome to Cop Activity – US – your go-to destination for real police encounter…" at bounding box center [804, 546] width 297 height 37
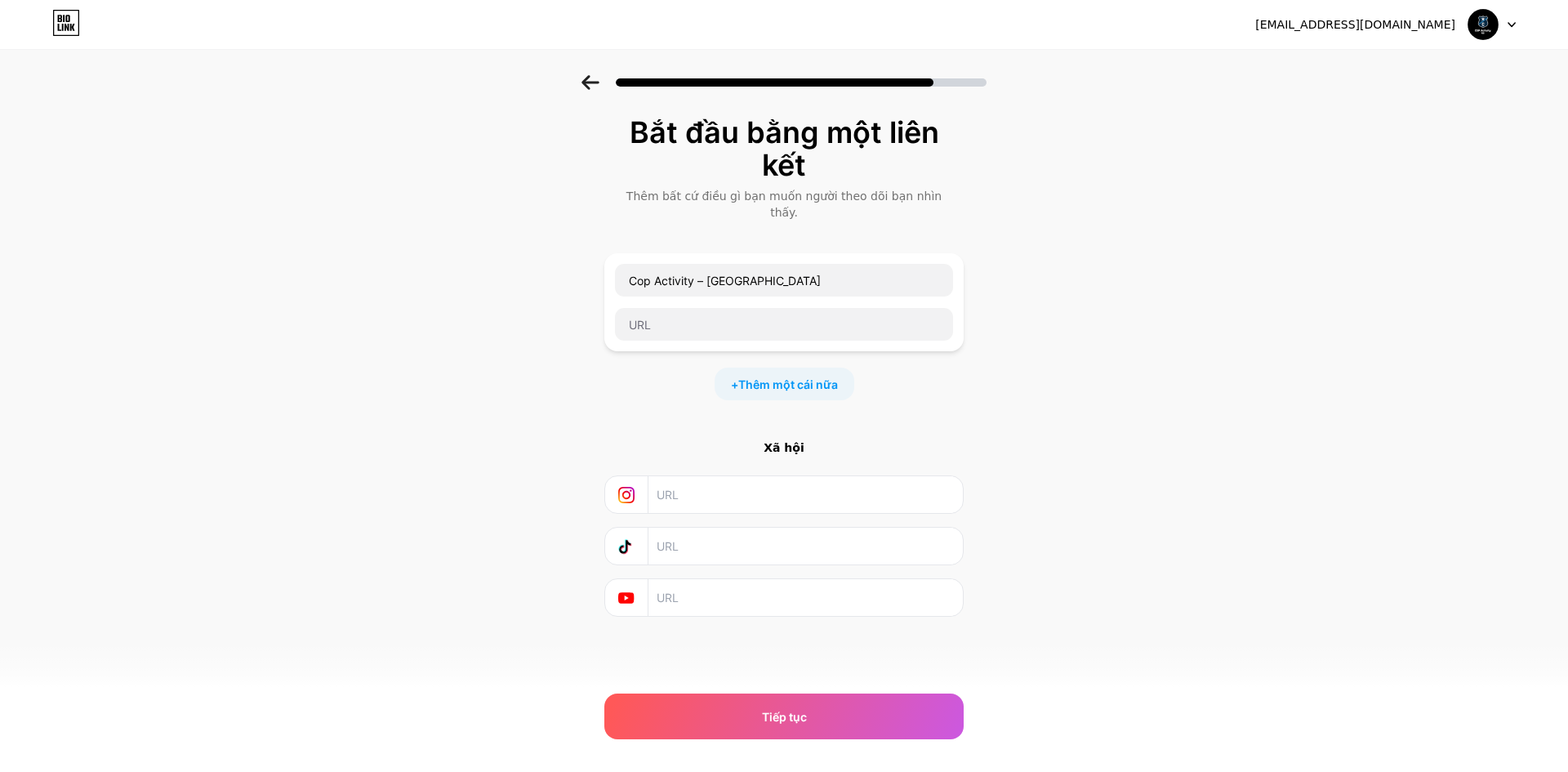
scroll to position [0, 0]
click at [699, 537] on input "text" at bounding box center [804, 546] width 297 height 37
paste input "tiktok.com/@.cop.activity.us"
type input "tiktok.com/@.cop.activity.us"
click at [716, 491] on input "text" at bounding box center [804, 494] width 297 height 37
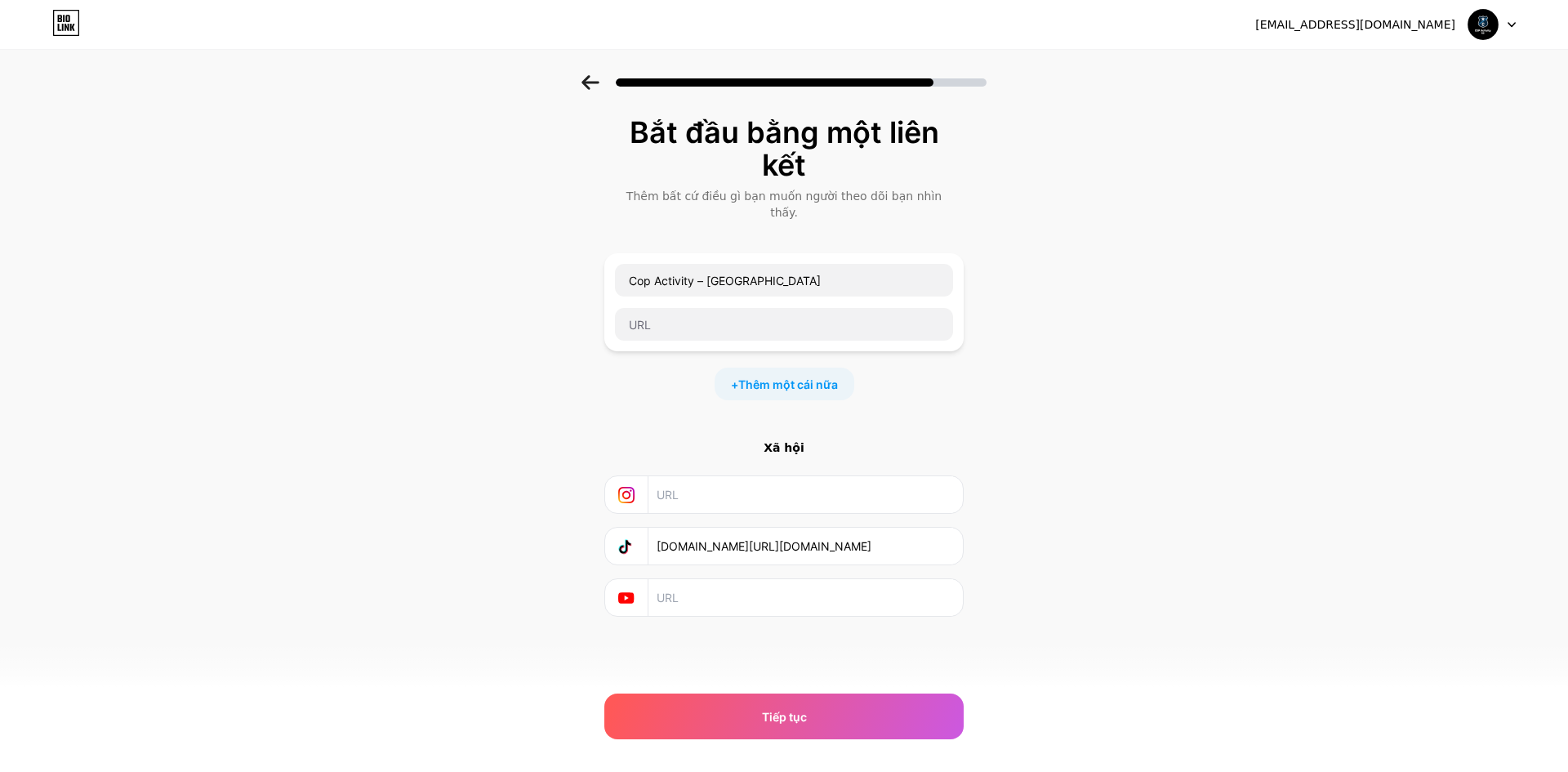
click at [704, 591] on input "text" at bounding box center [804, 598] width 297 height 37
click at [738, 587] on input "text" at bounding box center [804, 598] width 297 height 37
paste input "https://www.youtube.com/@CopActivityUS"
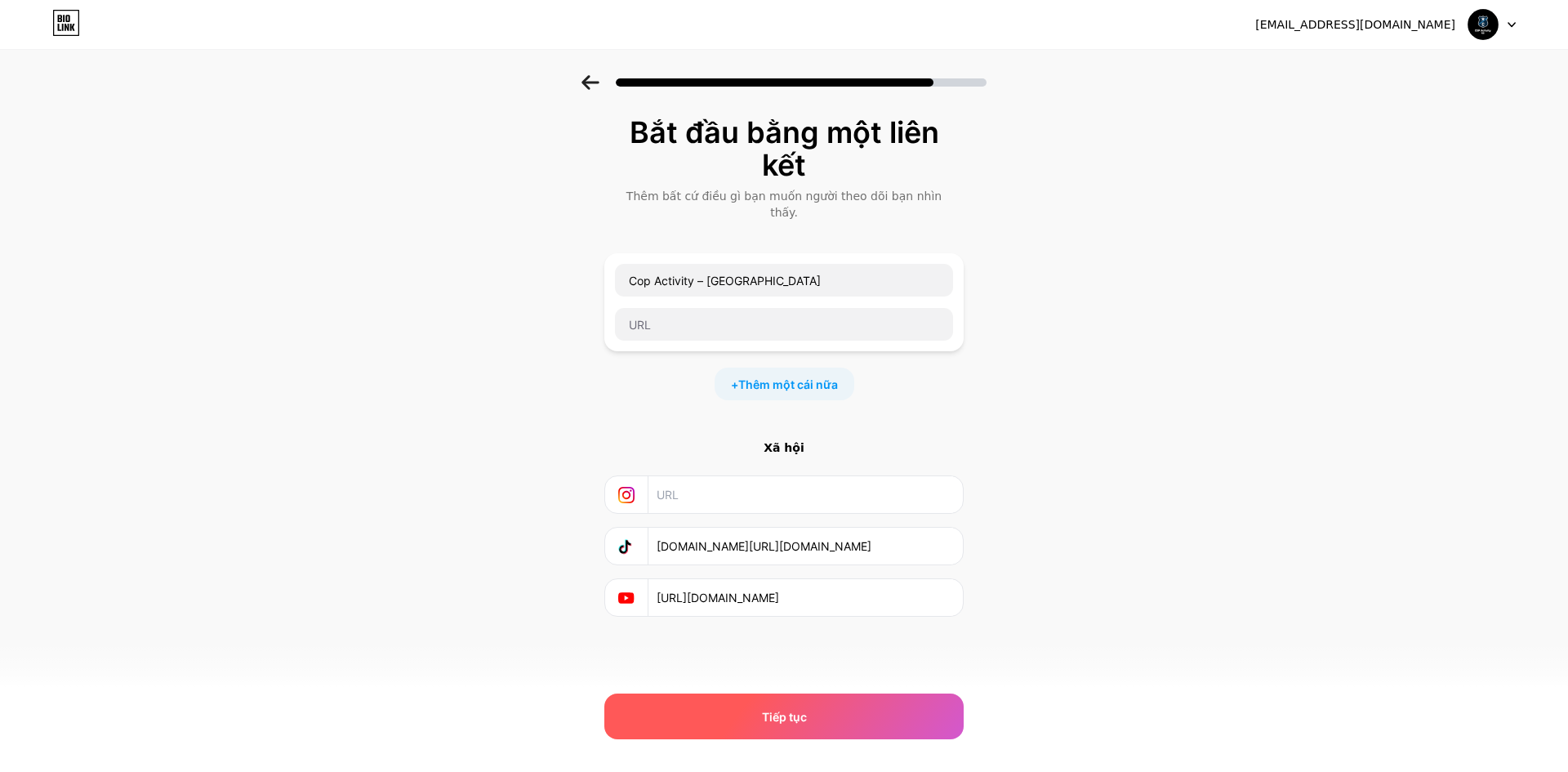
type input "https://www.youtube.com/@CopActivityUS"
drag, startPoint x: 784, startPoint y: 724, endPoint x: 752, endPoint y: 696, distance: 42.5
click at [784, 723] on font "Tiếp tục" at bounding box center [784, 717] width 45 height 14
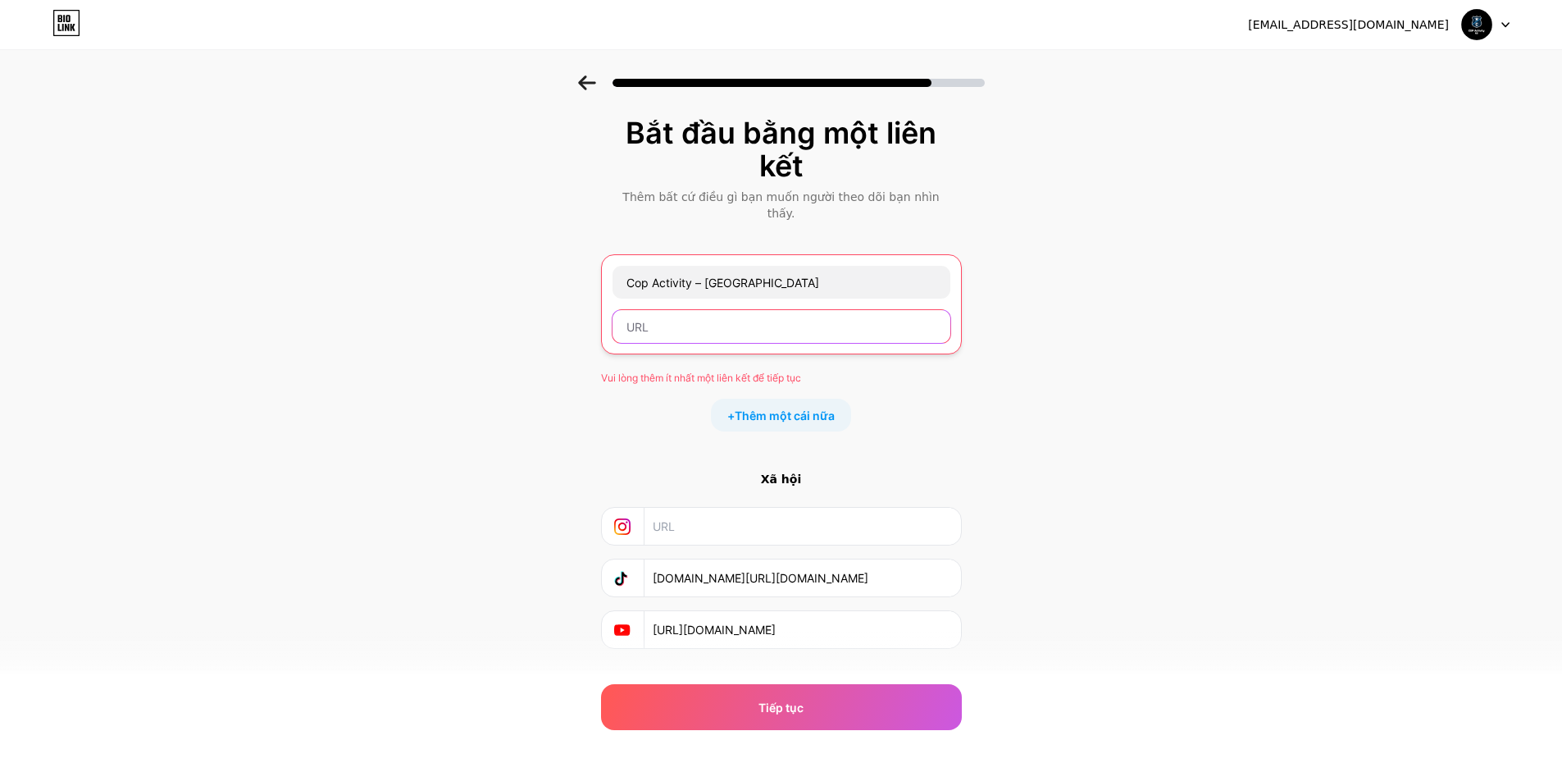
click at [696, 312] on input "text" at bounding box center [782, 326] width 338 height 33
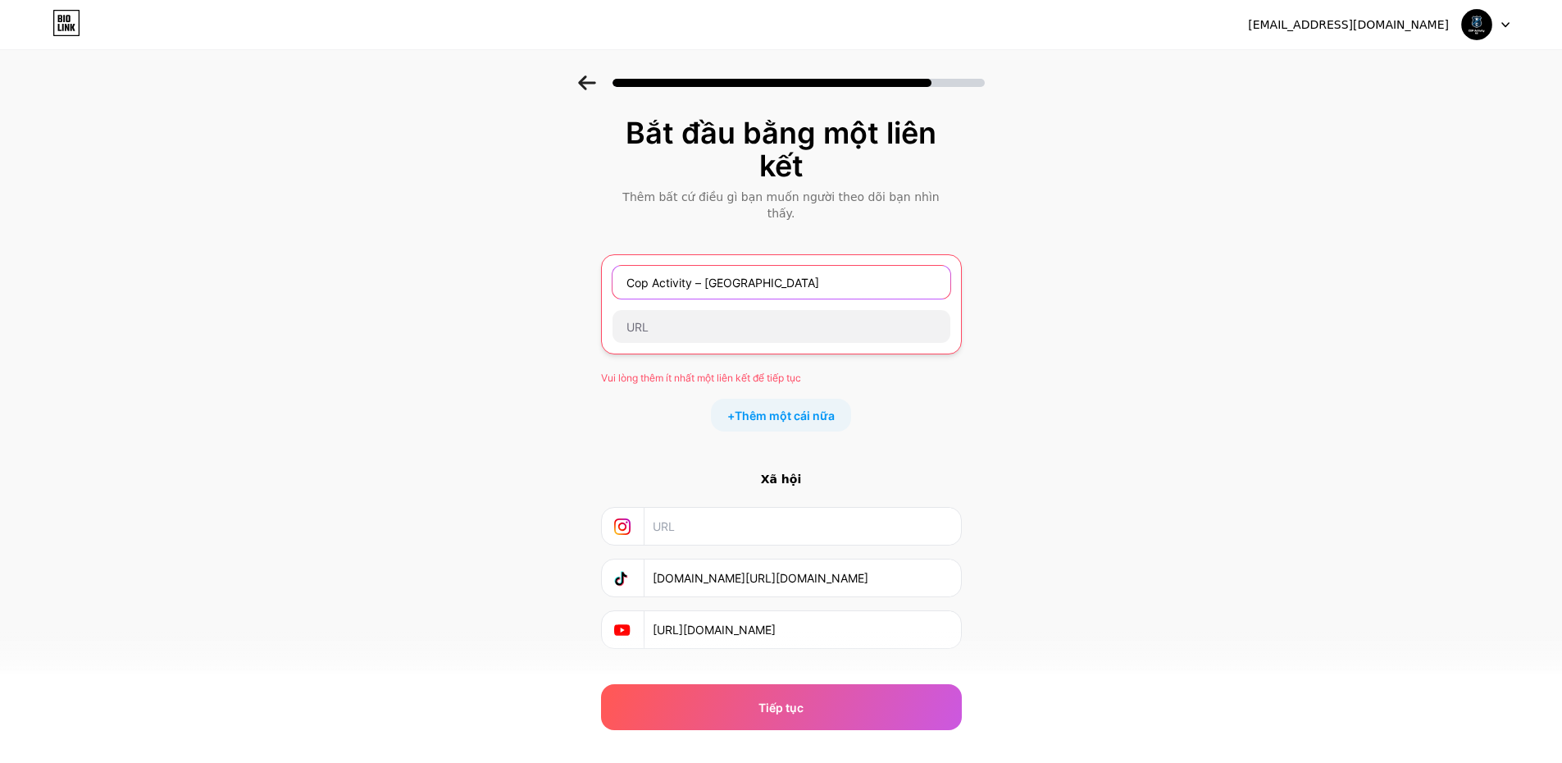
click at [741, 266] on input "Cop Activity – US" at bounding box center [782, 282] width 338 height 33
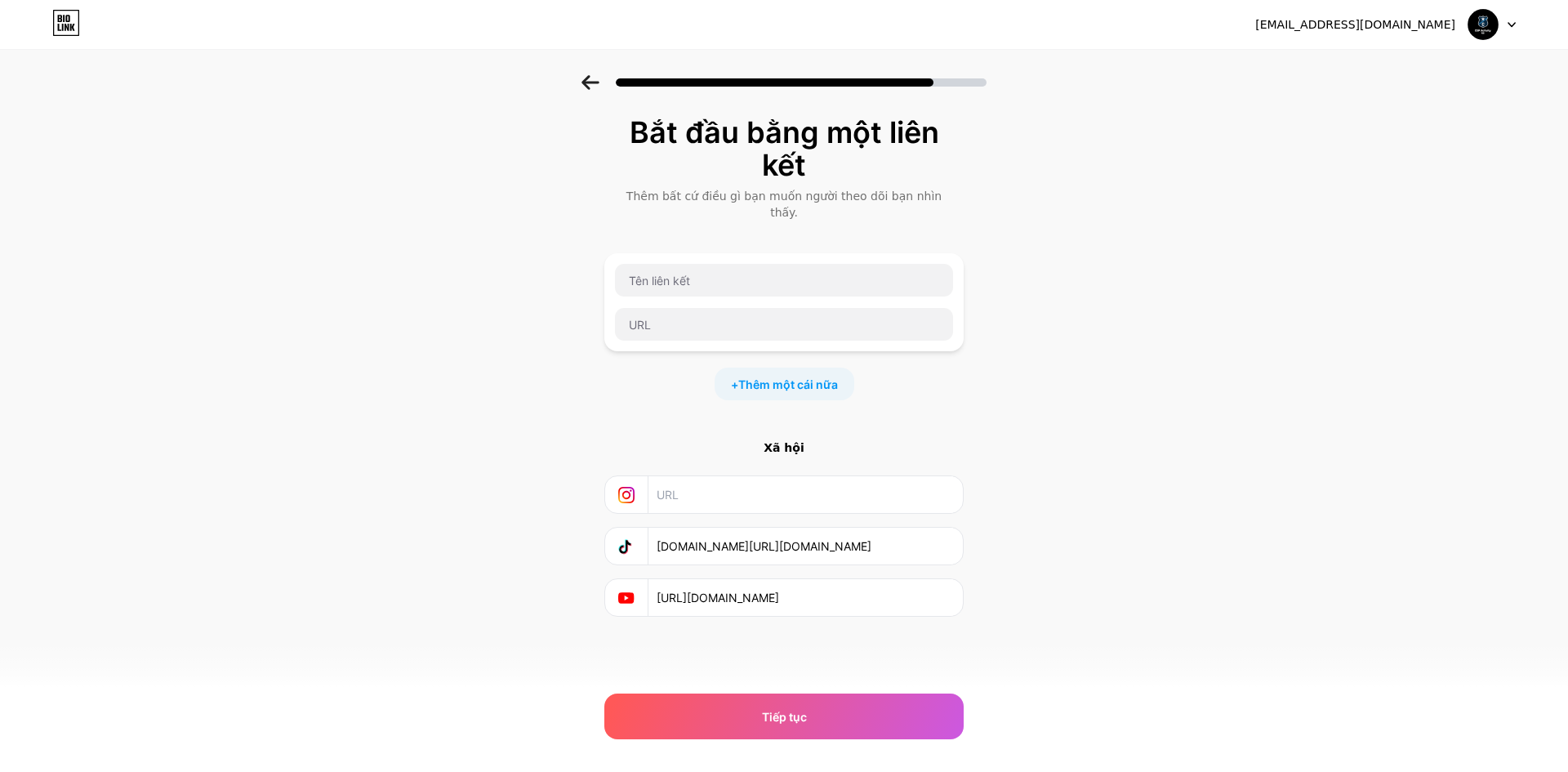
drag, startPoint x: 637, startPoint y: 386, endPoint x: 692, endPoint y: 406, distance: 58.5
click at [636, 386] on div "Bắt đầu bằng một liên kết Thêm bất cứ điều gì bạn muốn người theo dõi bạn nhìn …" at bounding box center [784, 366] width 359 height 501
click at [670, 273] on input "text" at bounding box center [784, 280] width 338 height 33
click at [691, 271] on input "text" at bounding box center [784, 280] width 338 height 33
click at [810, 267] on input "text" at bounding box center [784, 280] width 338 height 33
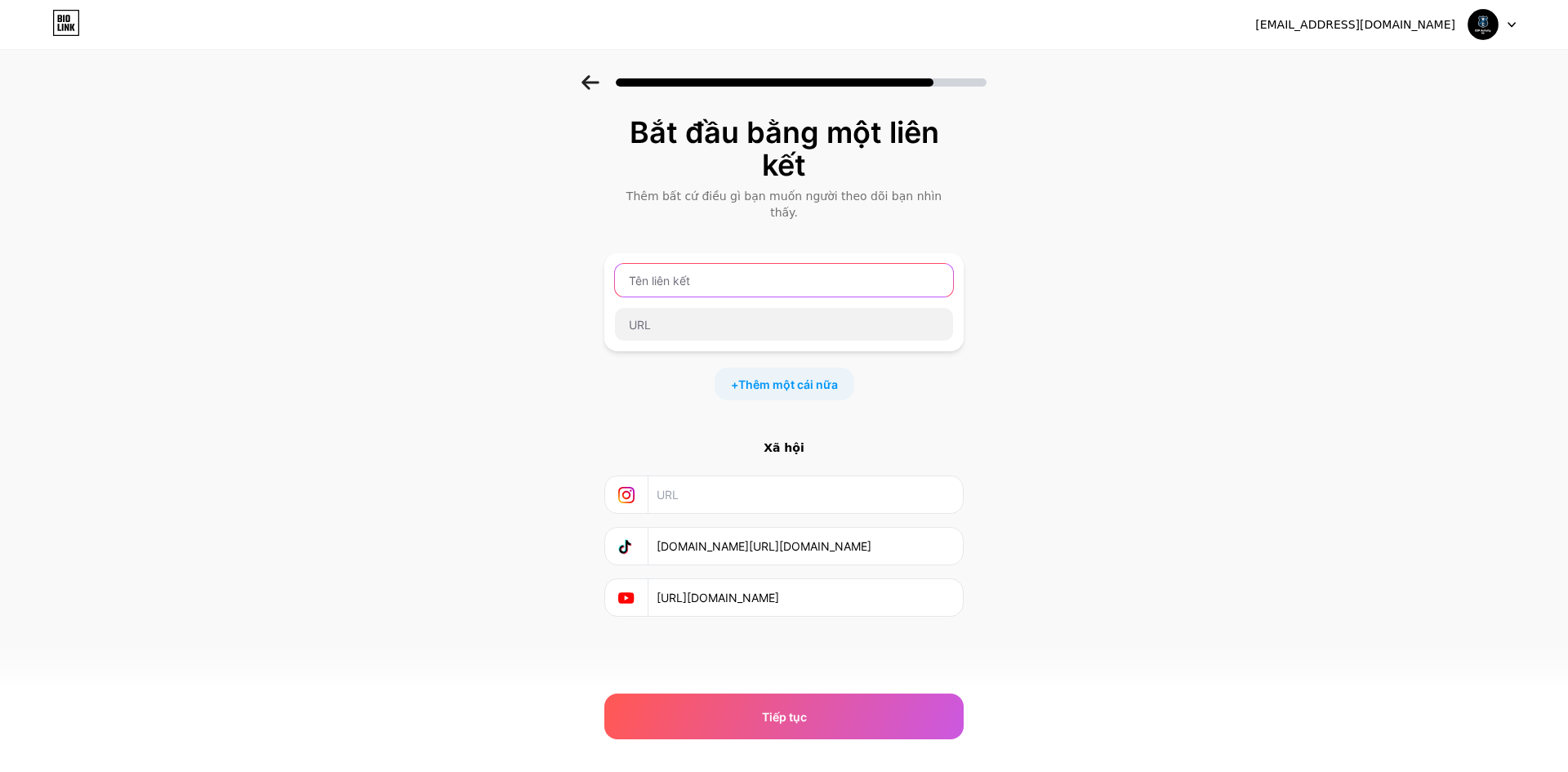
paste input "Cop Activity – US"
type input "Cop Activity – US"
click at [742, 321] on input "text" at bounding box center [784, 324] width 338 height 33
paste input "Cop Activity – US"
click at [1264, 368] on div "Bắt đầu bằng một liên kết Thêm bất cứ điều gì bạn muốn người theo dõi bạn nhìn …" at bounding box center [784, 386] width 1568 height 624
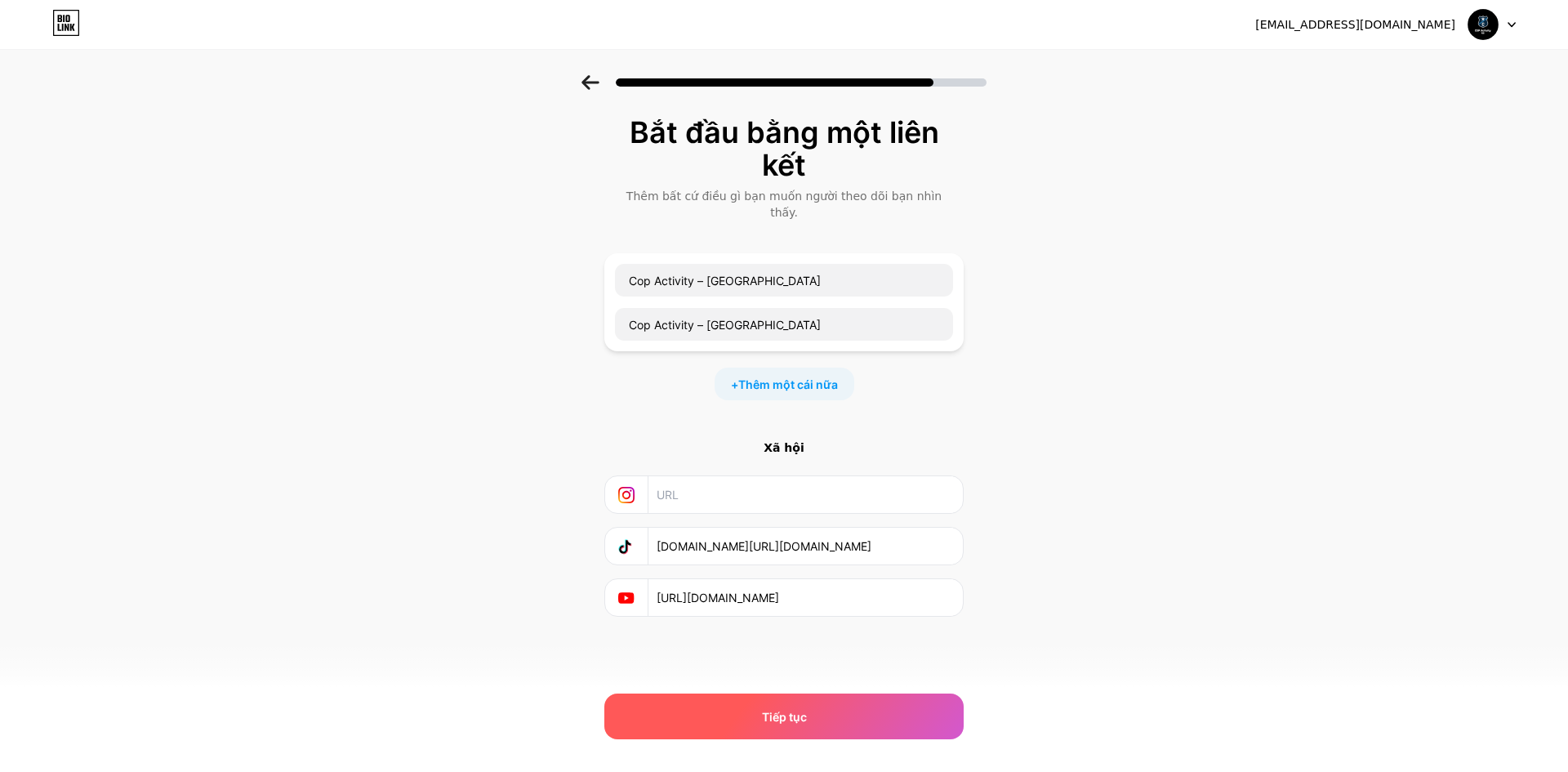
click at [794, 713] on font "Tiếp tục" at bounding box center [784, 717] width 45 height 14
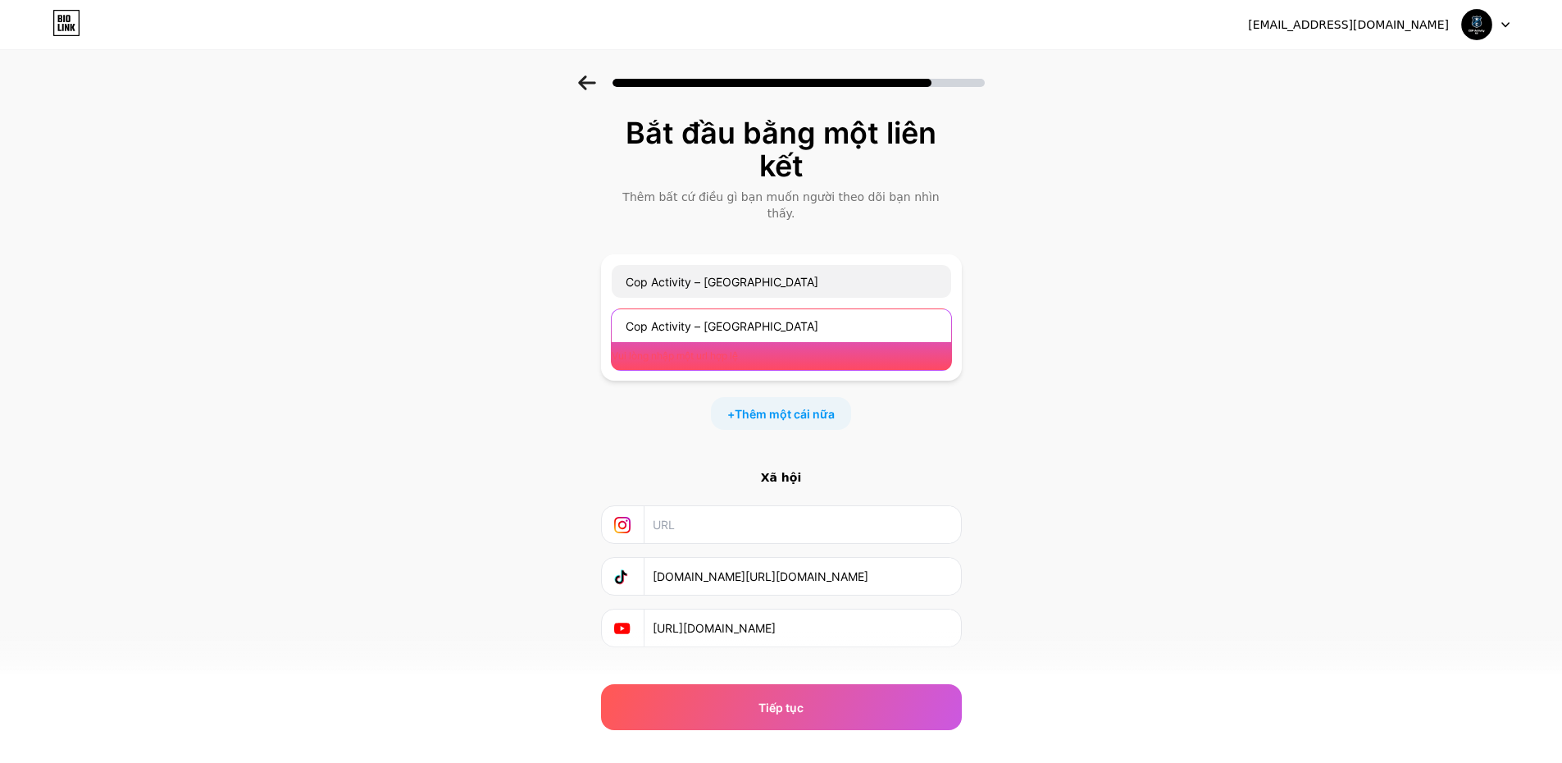
click at [747, 309] on input "Cop Activity – US" at bounding box center [782, 325] width 340 height 33
drag, startPoint x: 732, startPoint y: 306, endPoint x: 700, endPoint y: 309, distance: 32.2
click at [700, 309] on input "Cop Activity – US" at bounding box center [782, 325] width 340 height 33
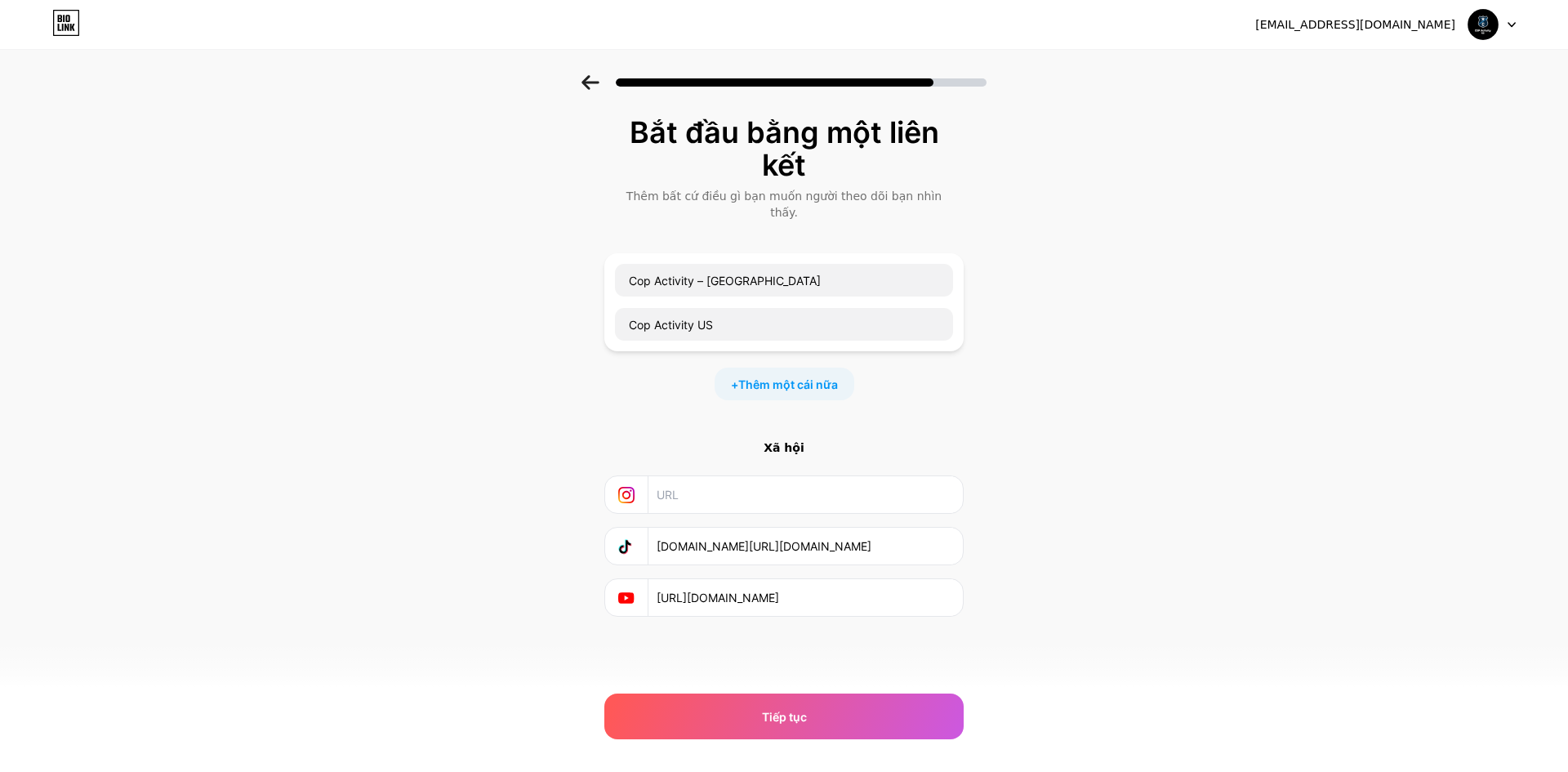
click at [653, 393] on div "Bắt đầu bằng một liên kết Thêm bất cứ điều gì bạn muốn người theo dõi bạn nhìn …" at bounding box center [784, 366] width 359 height 501
click at [747, 311] on input "Cop Activity US" at bounding box center [784, 324] width 338 height 33
click at [700, 308] on input "Cop Activity US" at bounding box center [784, 324] width 338 height 33
type input "Cop ActivityUS"
click at [630, 371] on div "+ Thêm một cái nữa" at bounding box center [784, 384] width 359 height 33
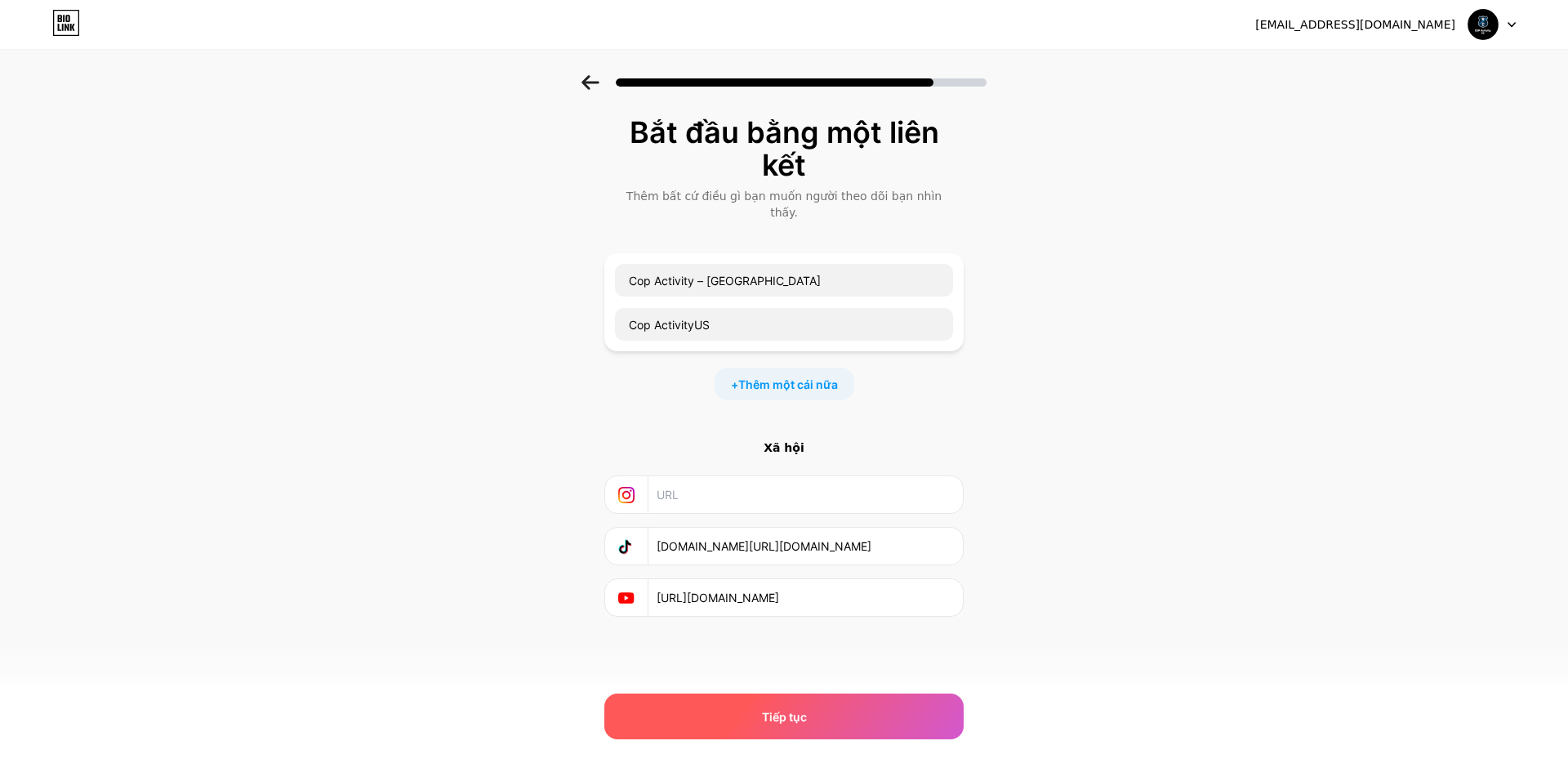
click at [808, 712] on div "Tiếp tục" at bounding box center [784, 716] width 359 height 46
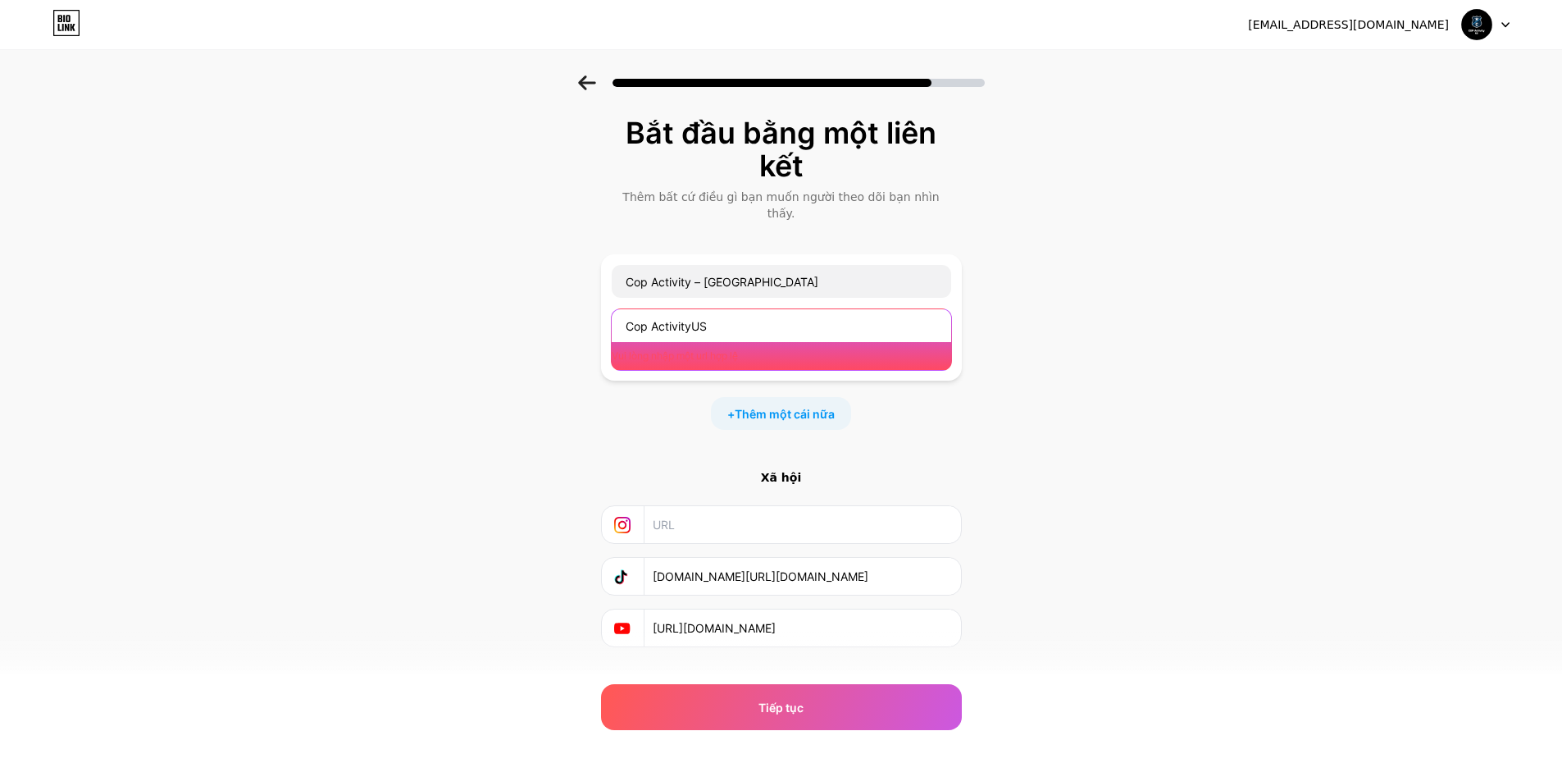
click at [710, 321] on input "Cop ActivityUS" at bounding box center [782, 325] width 340 height 33
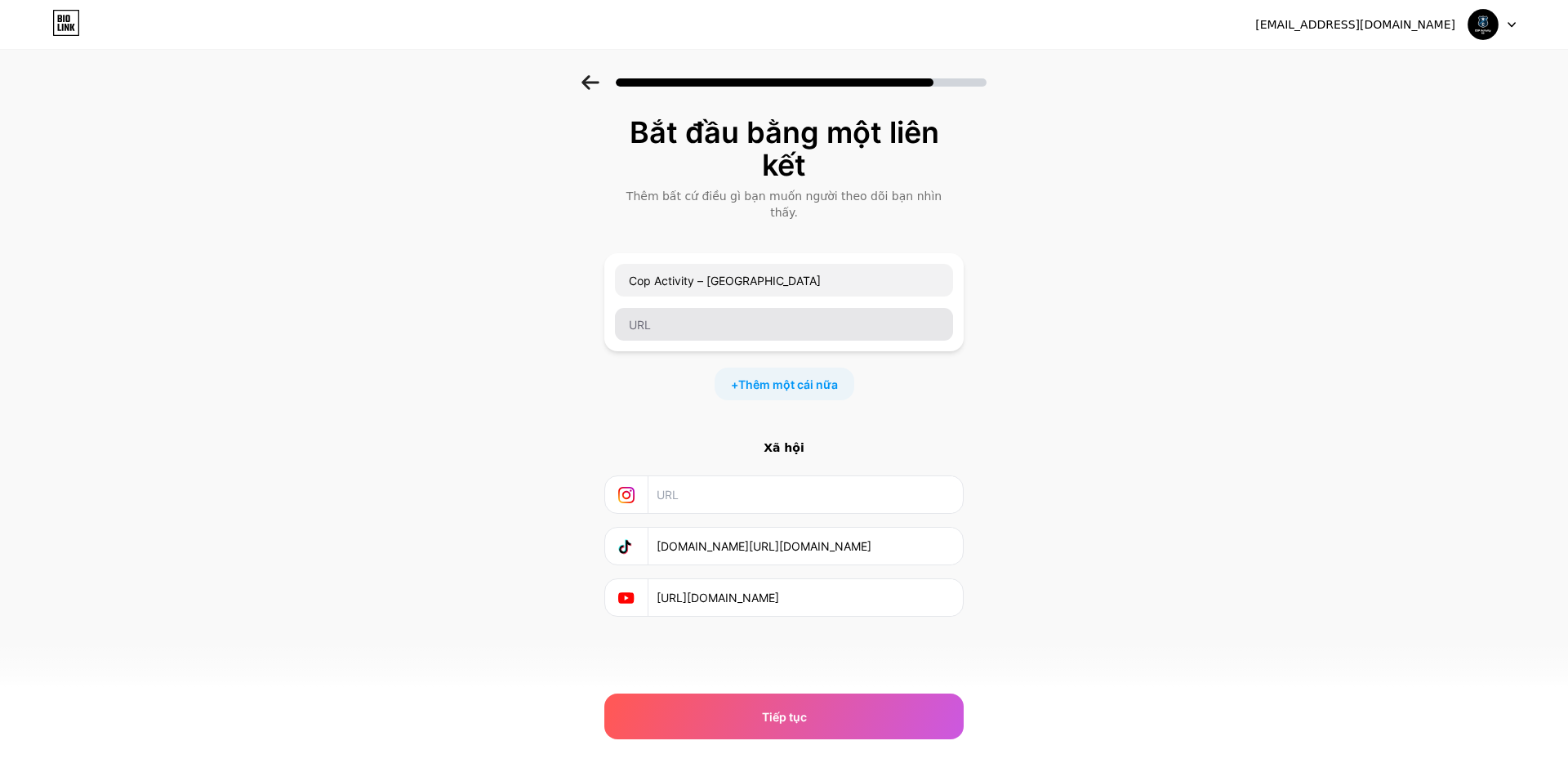
drag, startPoint x: 1246, startPoint y: 315, endPoint x: 873, endPoint y: 316, distance: 373.0
click at [1234, 315] on div "Bắt đầu bằng một liên kết Thêm bất cứ điều gì bạn muốn người theo dõi bạn nhìn …" at bounding box center [784, 386] width 1568 height 624
click at [697, 321] on input "text" at bounding box center [784, 324] width 338 height 33
click at [825, 529] on input "tiktok.com/@.cop.activity.us" at bounding box center [804, 546] width 297 height 37
drag, startPoint x: 901, startPoint y: 594, endPoint x: 627, endPoint y: 591, distance: 274.0
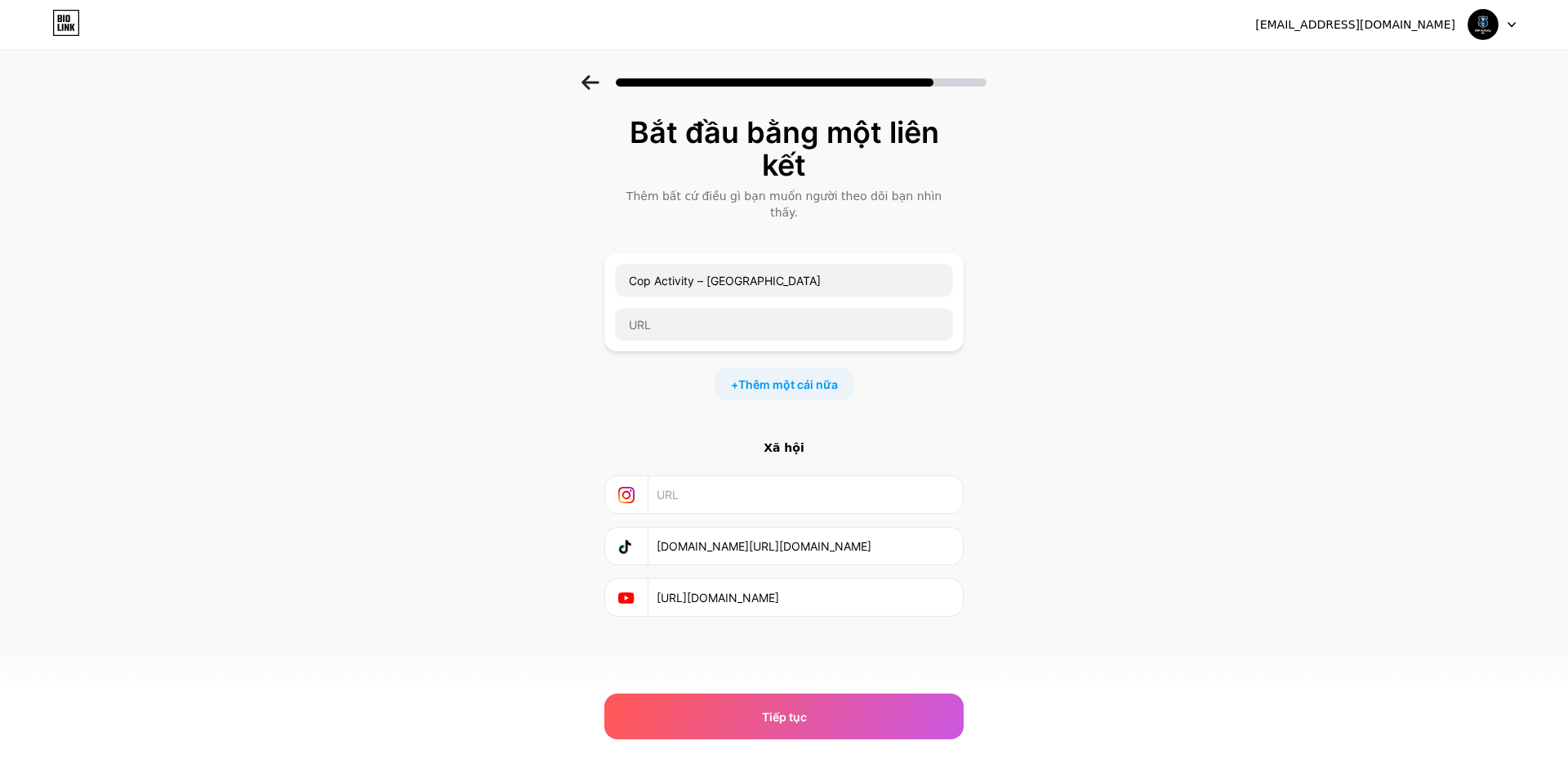
click at [627, 591] on div "https://www.youtube.com/@CopActivityUS" at bounding box center [784, 598] width 338 height 37
click at [706, 309] on input "text" at bounding box center [784, 324] width 338 height 33
paste input "https://www.youtube.com/@CopActivityUS"
type input "https://www.youtube.com/@CopActivityUS"
click at [1133, 361] on div "Bắt đầu bằng một liên kết Thêm bất cứ điều gì bạn muốn người theo dõi bạn nhìn …" at bounding box center [784, 386] width 1568 height 624
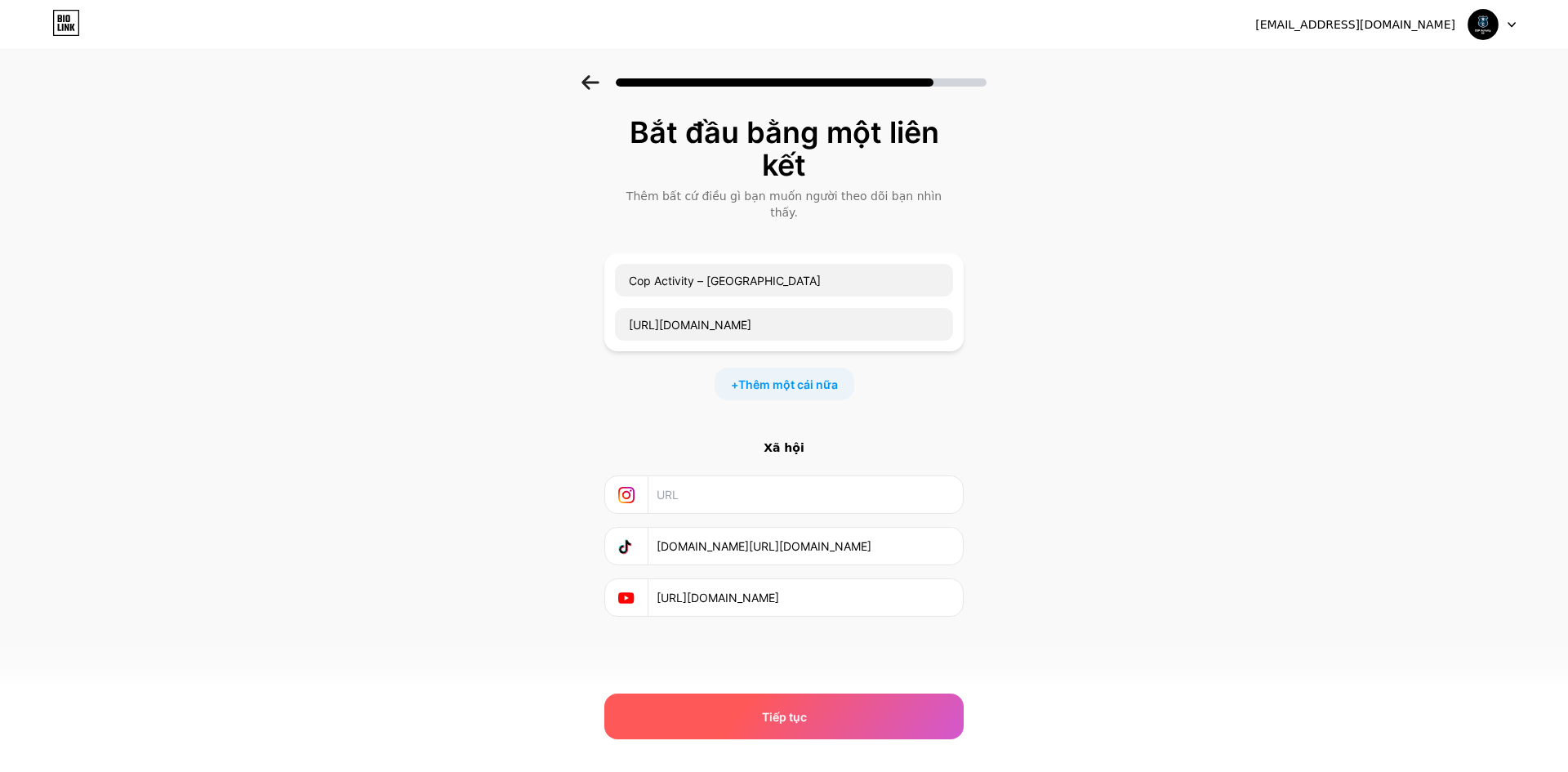
click at [843, 706] on div "Tiếp tục" at bounding box center [784, 716] width 359 height 46
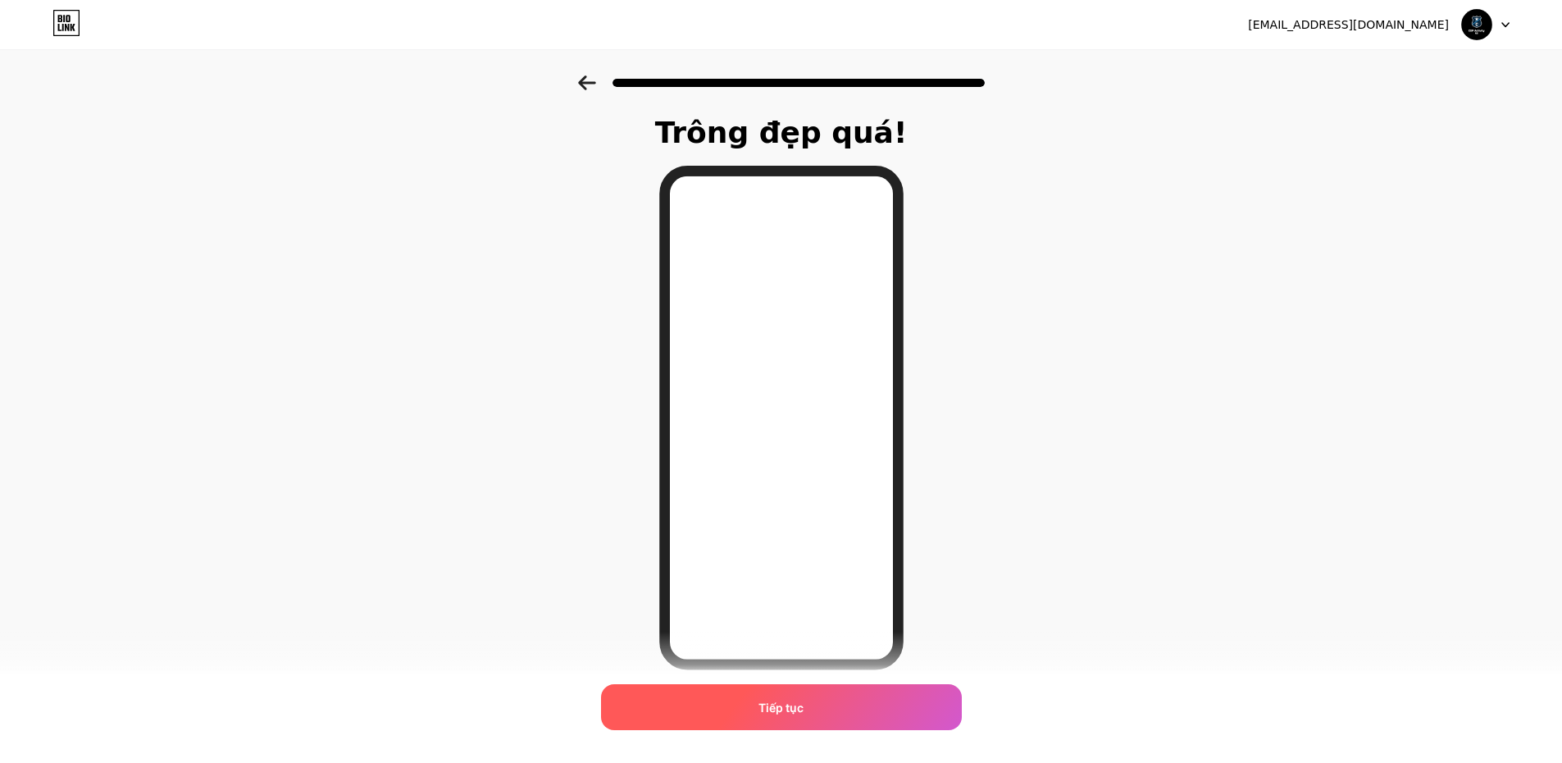
click at [821, 709] on div "Tiếp tục" at bounding box center [781, 707] width 361 height 46
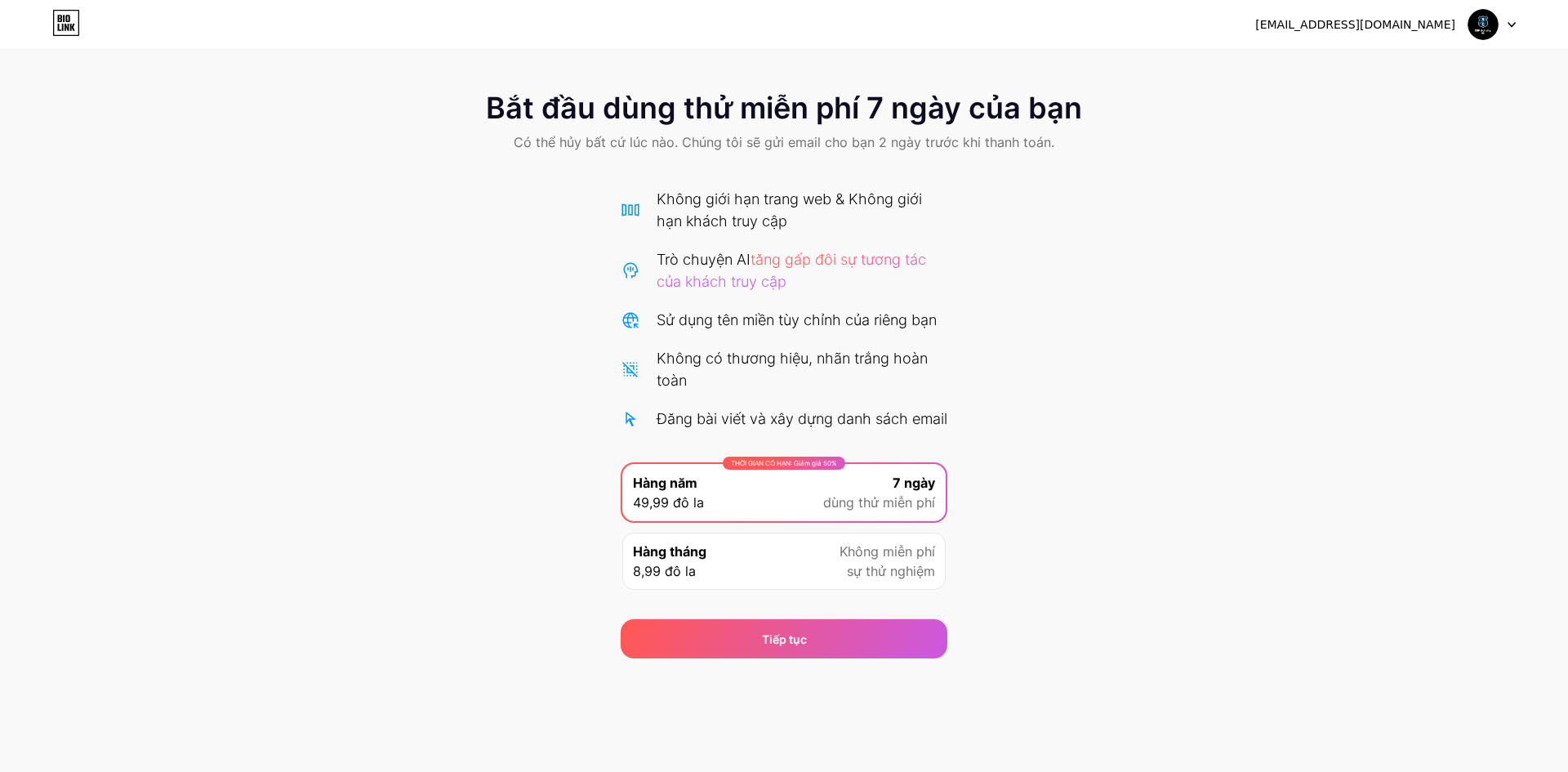
click at [707, 193] on font "Không giới hạn trang web & Không giới hạn khách truy cập" at bounding box center [788, 209] width 266 height 39
click at [793, 251] on font "tăng gấp đôi sự tương tác của khách truy cập" at bounding box center [790, 270] width 270 height 39
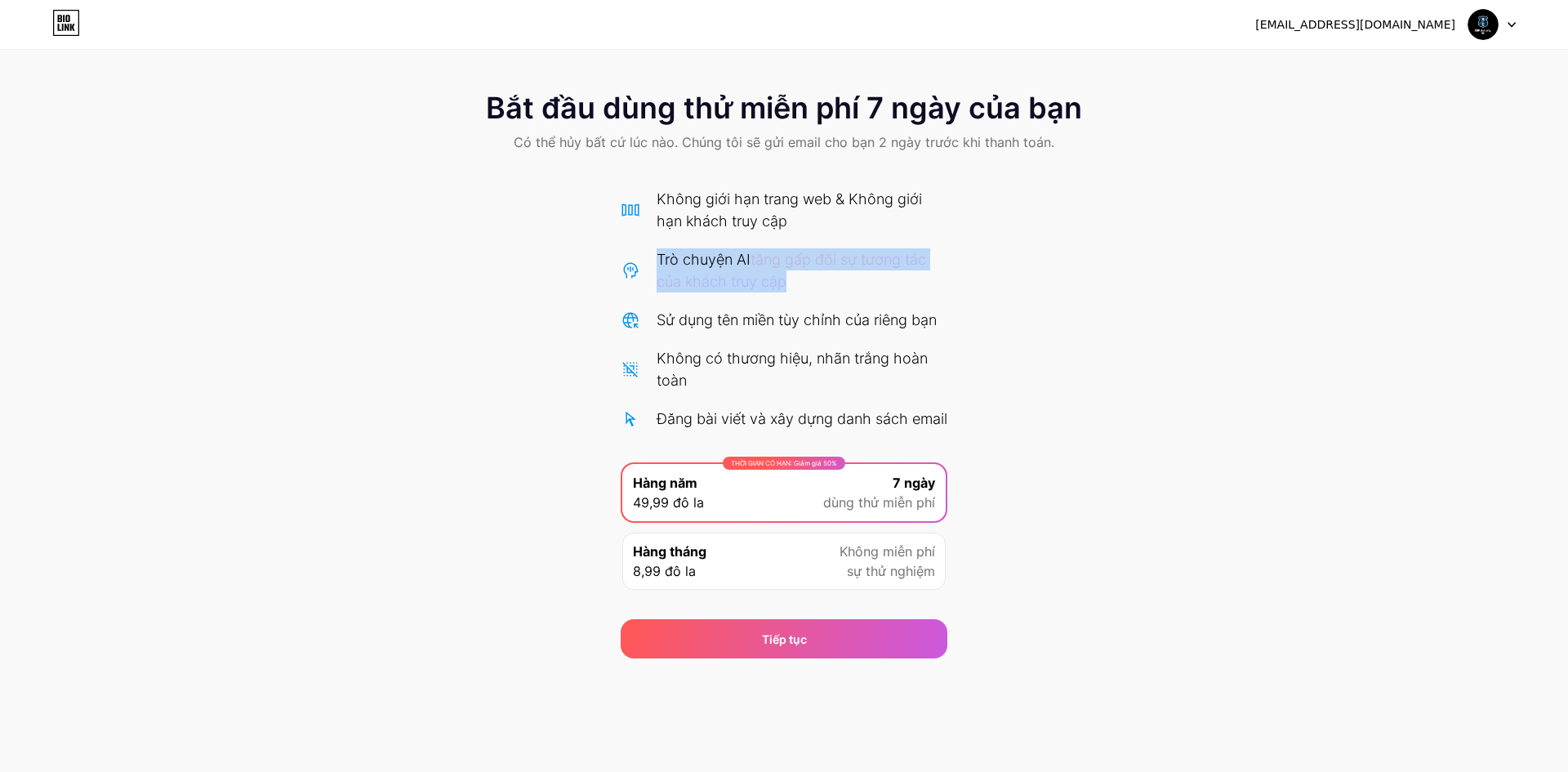
click at [793, 251] on font "tăng gấp đôi sự tương tác của khách truy cập" at bounding box center [790, 270] width 270 height 39
click at [704, 325] on font "Sử dụng tên miền tùy chỉnh của riêng bạn" at bounding box center [795, 319] width 280 height 17
click at [703, 325] on font "Sử dụng tên miền tùy chỉnh của riêng bạn" at bounding box center [795, 319] width 280 height 17
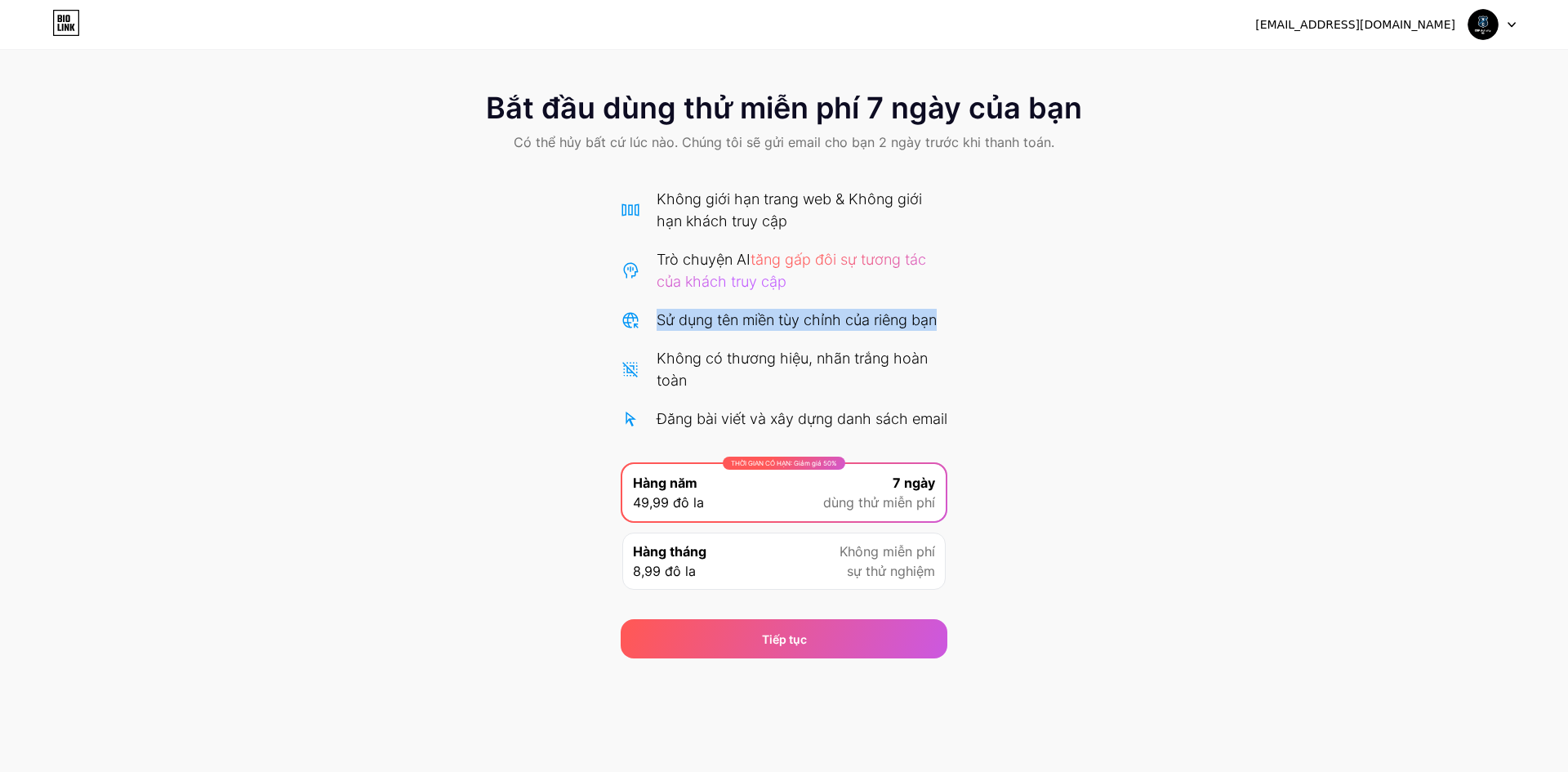
click at [703, 325] on font "Sử dụng tên miền tùy chỉnh của riêng bạn" at bounding box center [795, 319] width 280 height 17
click at [695, 364] on font "Không có thương hiệu, nhãn trắng hoàn toàn" at bounding box center [791, 369] width 271 height 39
click at [67, 25] on icon at bounding box center [66, 23] width 28 height 26
click at [721, 588] on div "Hàng tháng 8,99 đô la Không miễn phí sự thử nghiệm" at bounding box center [784, 561] width 324 height 57
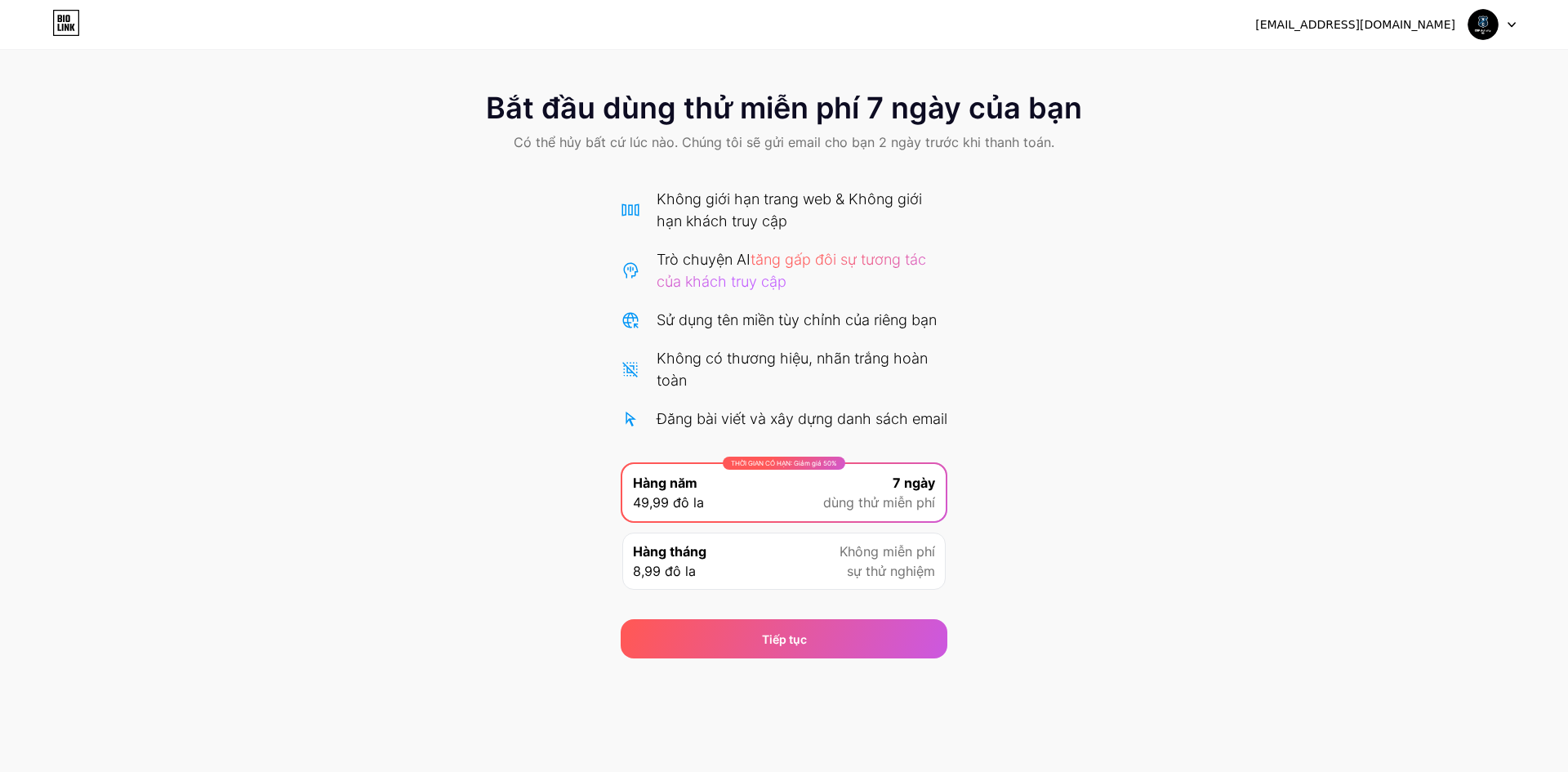
click at [1402, 31] on font "datma9197@gmail.com" at bounding box center [1355, 24] width 200 height 13
click at [1503, 32] on div at bounding box center [1492, 25] width 48 height 30
click at [40, 34] on div "datma9197@gmail.com Đăng xuất" at bounding box center [784, 25] width 1568 height 30
click at [59, 25] on icon at bounding box center [59, 27] width 3 height 7
click at [777, 545] on div "THỜI GIAN CÓ HẠN: Giảm giá 50% Hàng năm 49,99 đô la 7 ngày dùng thử miễn phí Hà…" at bounding box center [784, 531] width 327 height 137
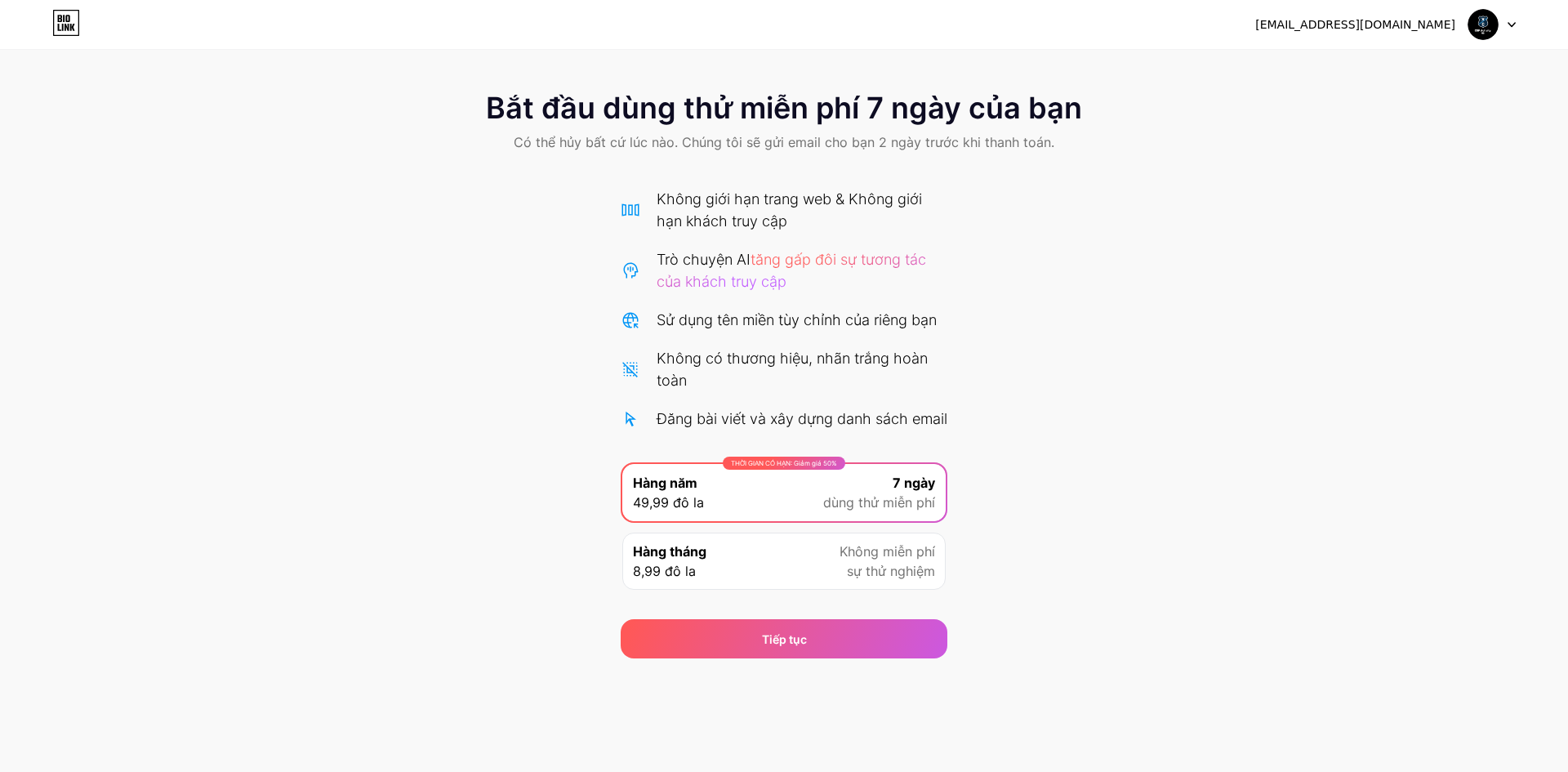
click at [777, 570] on div "Hàng tháng 8,99 đô la Không miễn phí sự thử nghiệm" at bounding box center [784, 561] width 324 height 57
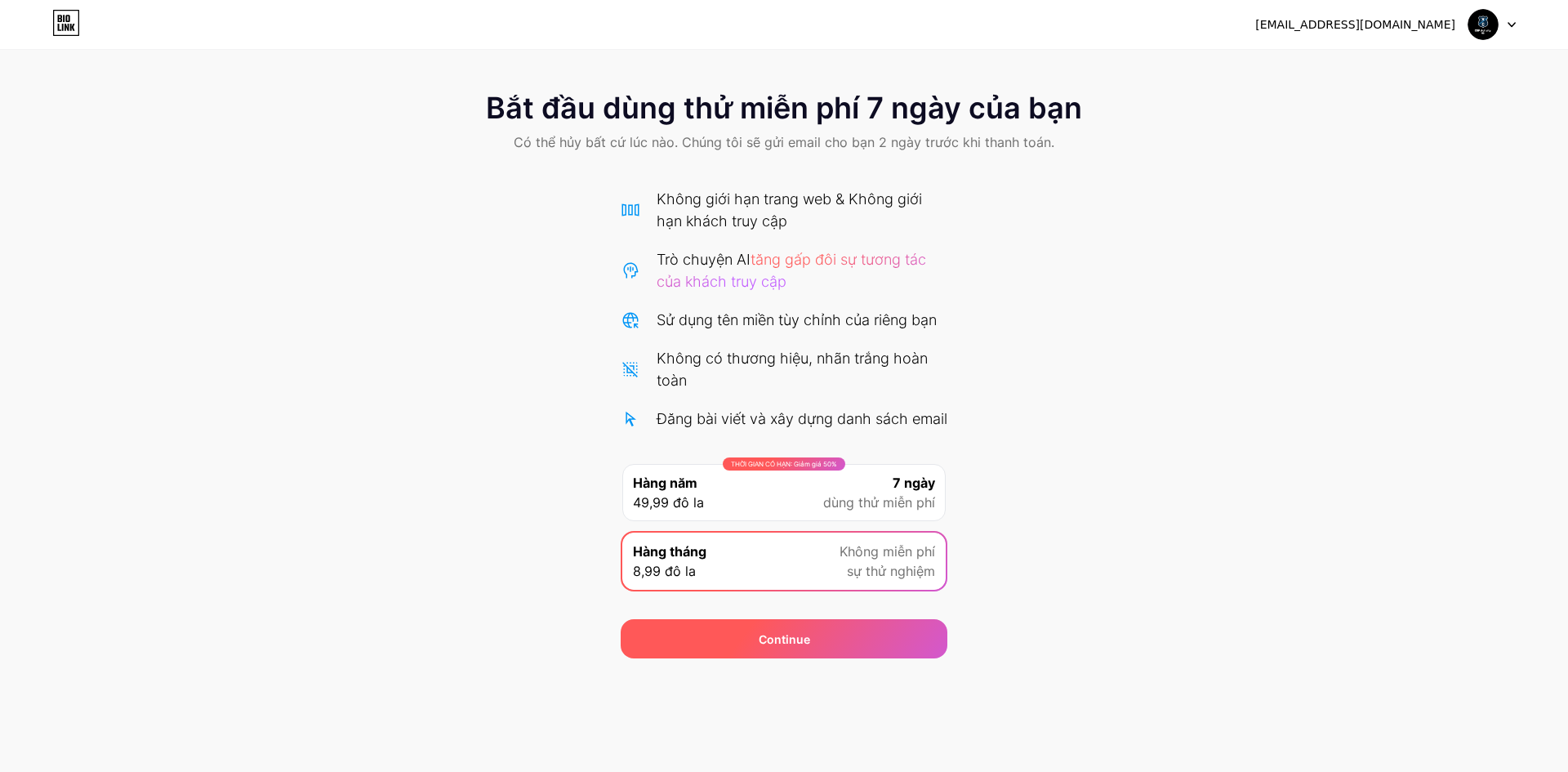
click at [757, 645] on div "Continue" at bounding box center [784, 639] width 327 height 39
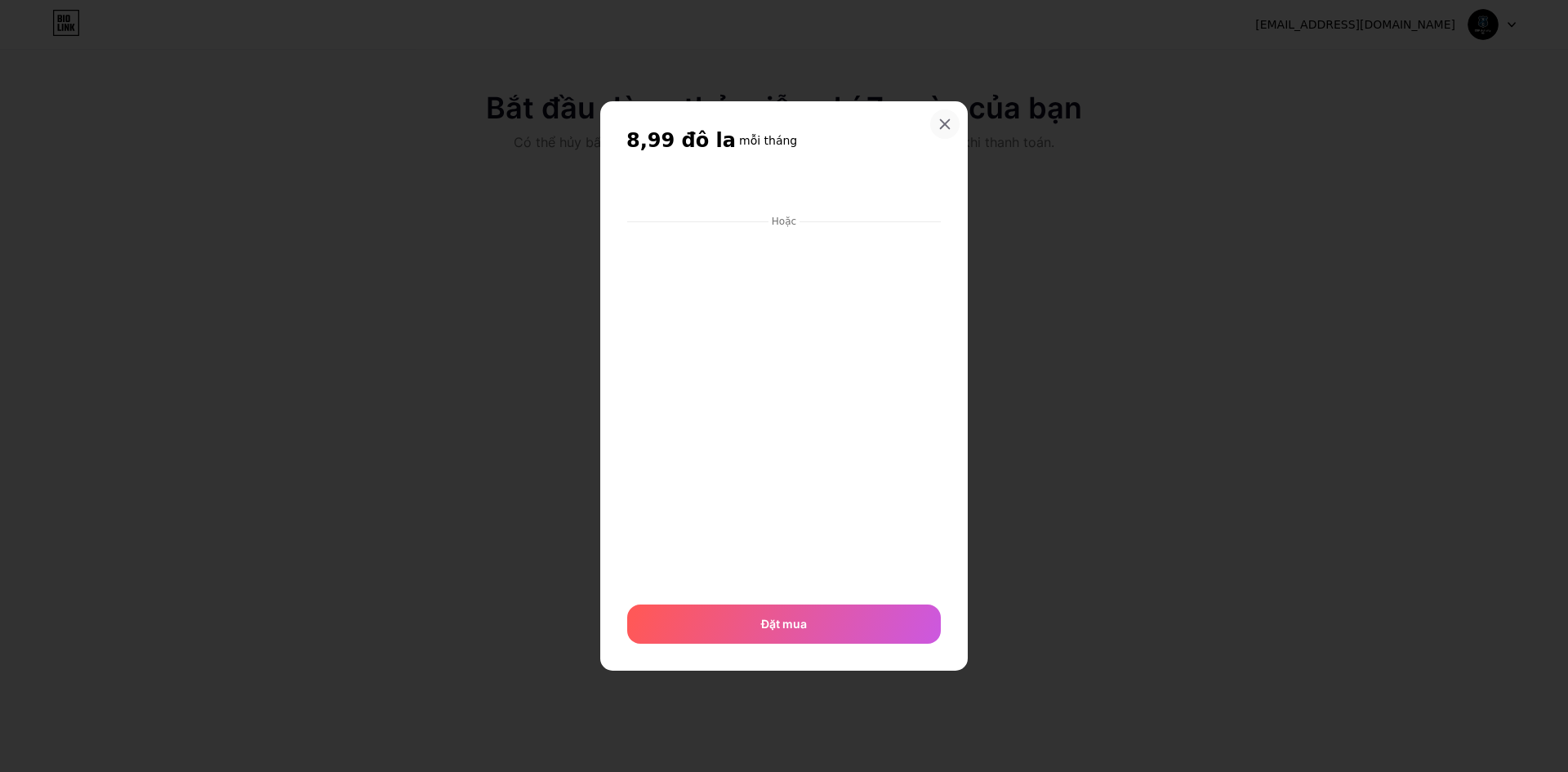
click at [942, 121] on icon at bounding box center [945, 125] width 9 height 9
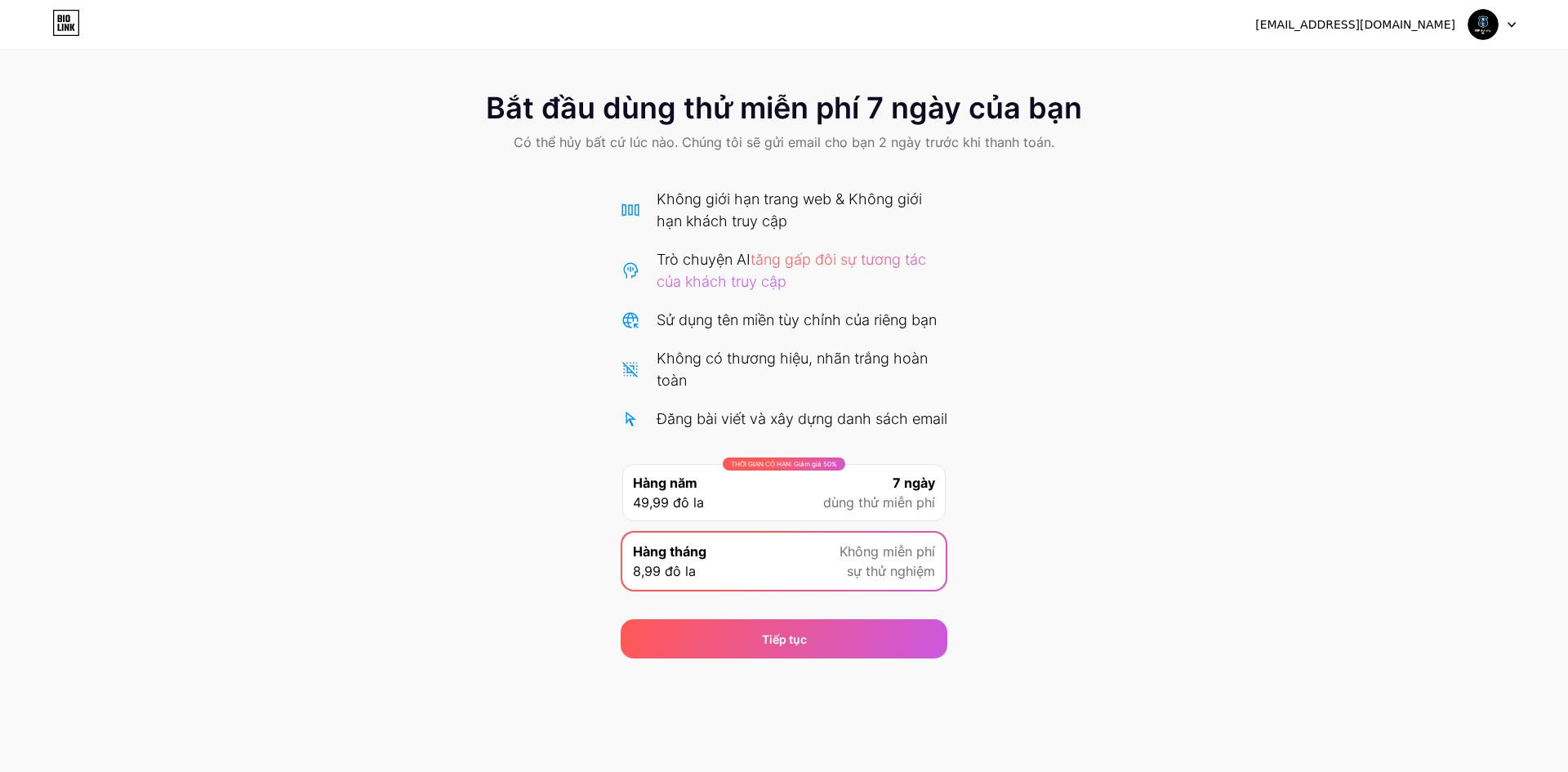
click at [200, 148] on div "Bắt đầu dùng thử miễn phí 7 ngày của bạn Có thể hủy bất cứ lúc nào. Chúng tôi s…" at bounding box center [784, 123] width 1568 height 97
